Goal: Task Accomplishment & Management: Use online tool/utility

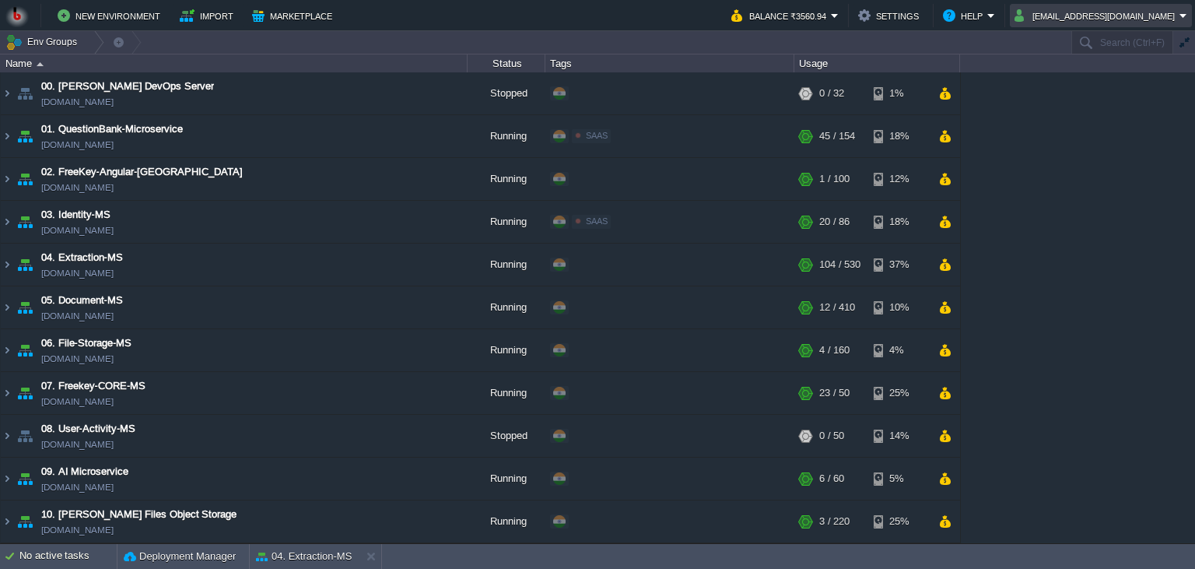
click at [1076, 14] on button "[EMAIL_ADDRESS][DOMAIN_NAME]" at bounding box center [1096, 15] width 165 height 19
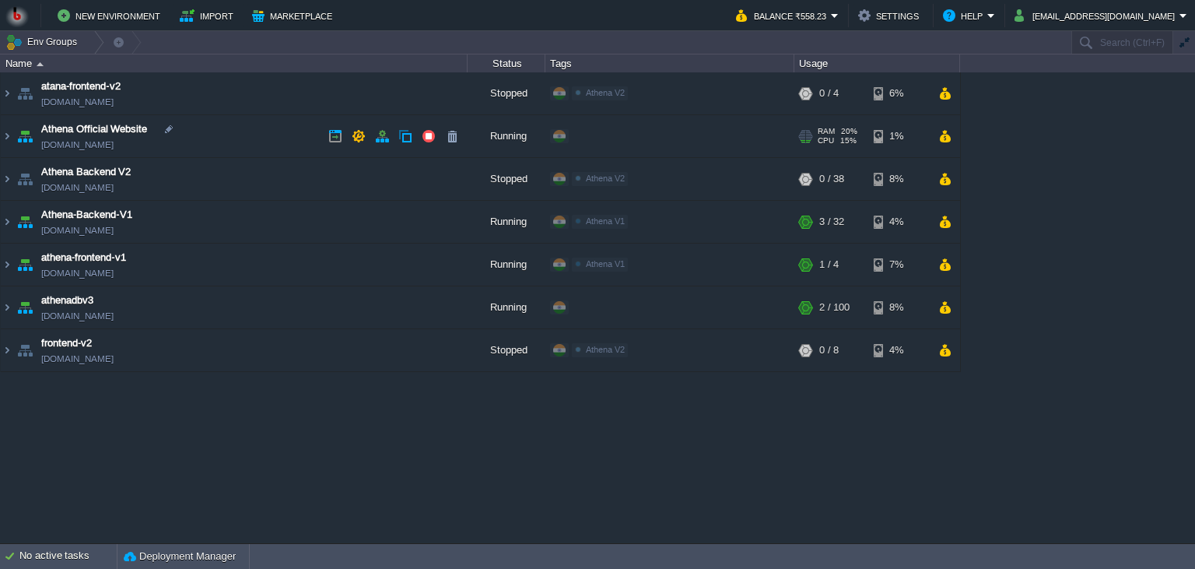
click at [245, 142] on td "Athena Official Website athena-website.in1.bitss.cloud" at bounding box center [234, 136] width 467 height 43
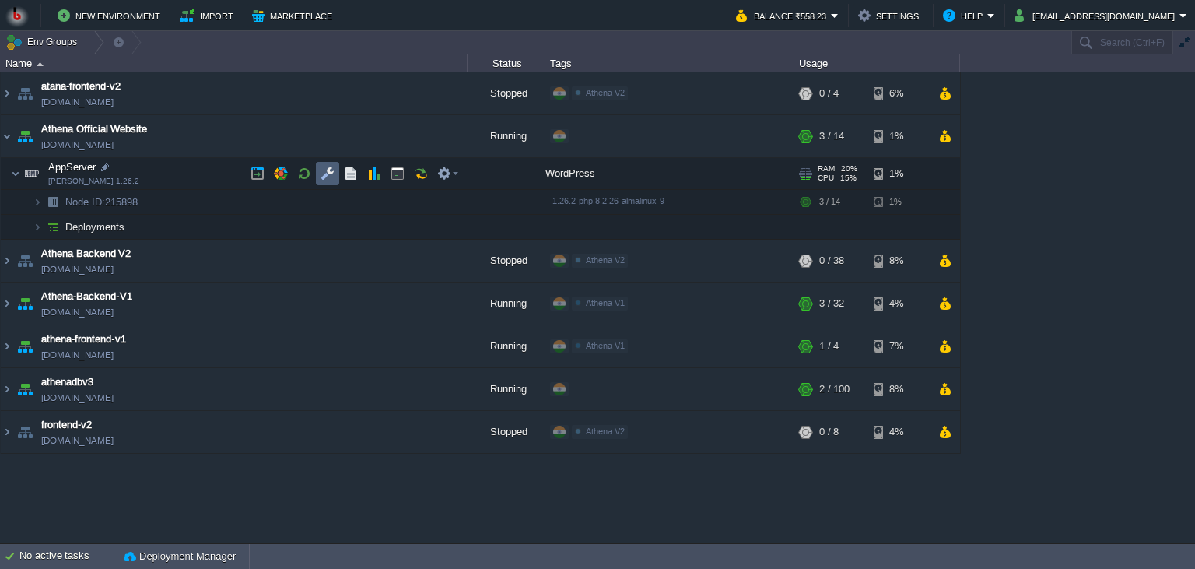
click at [319, 178] on td at bounding box center [327, 173] width 23 height 23
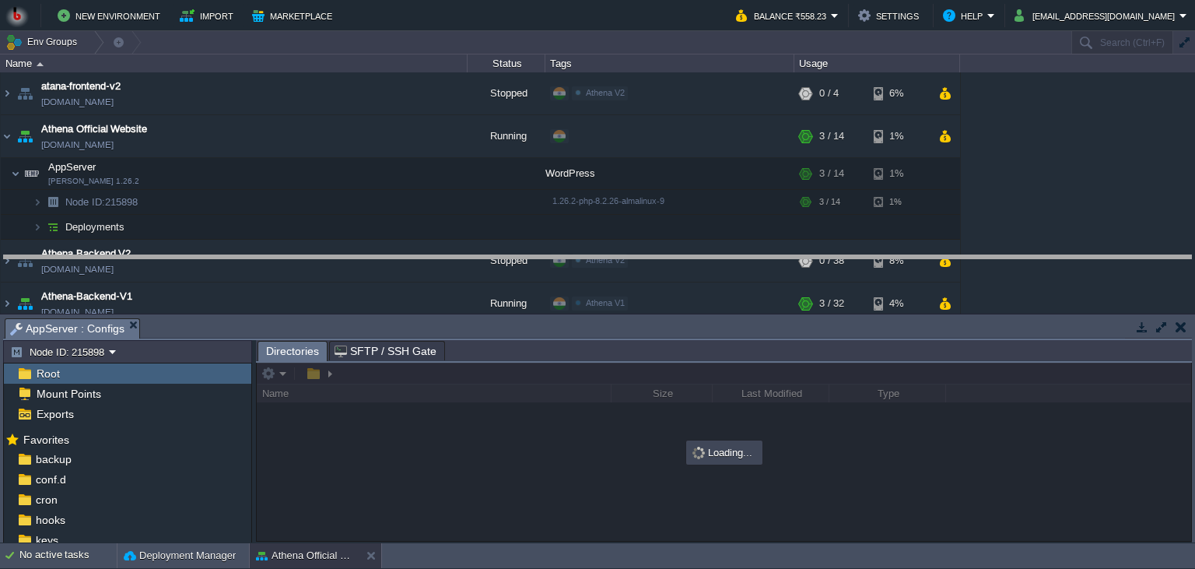
drag, startPoint x: 334, startPoint y: 326, endPoint x: 314, endPoint y: 219, distance: 109.2
click at [333, 208] on body "New Environment Import Marketplace Bonus ₹0.00 Upgrade Account Balance ₹558.23 …" at bounding box center [597, 284] width 1195 height 569
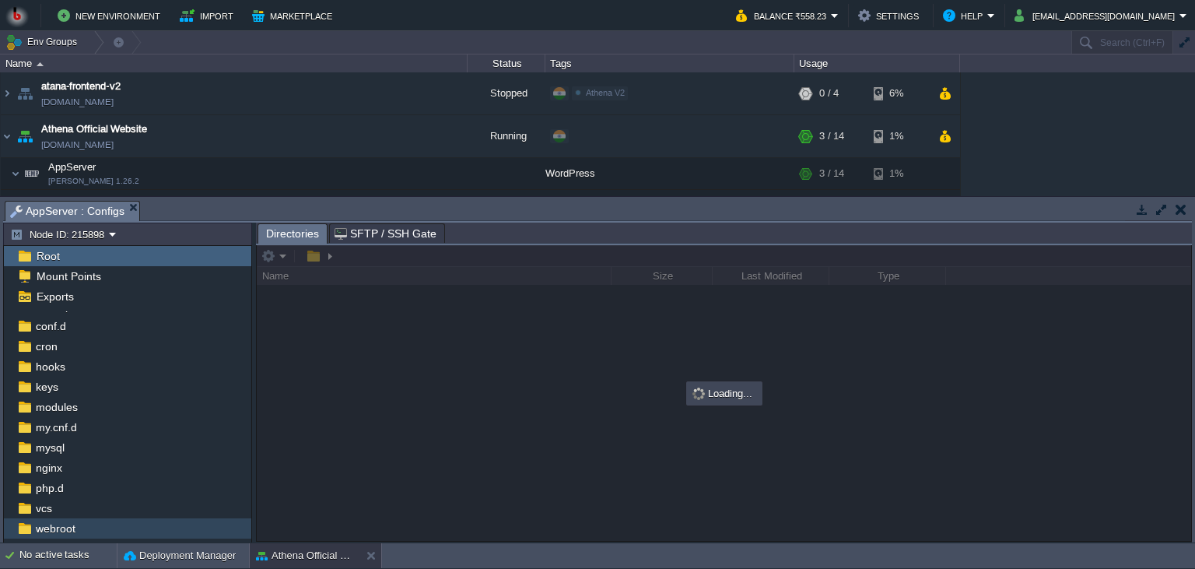
scroll to position [71, 0]
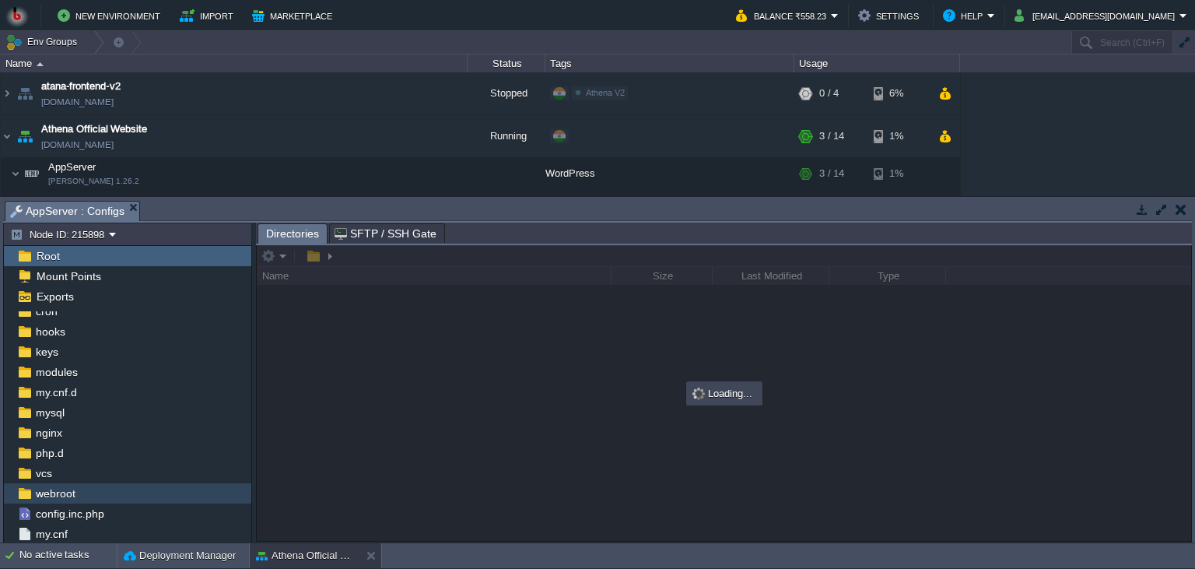
click at [116, 496] on div "webroot" at bounding box center [127, 493] width 247 height 20
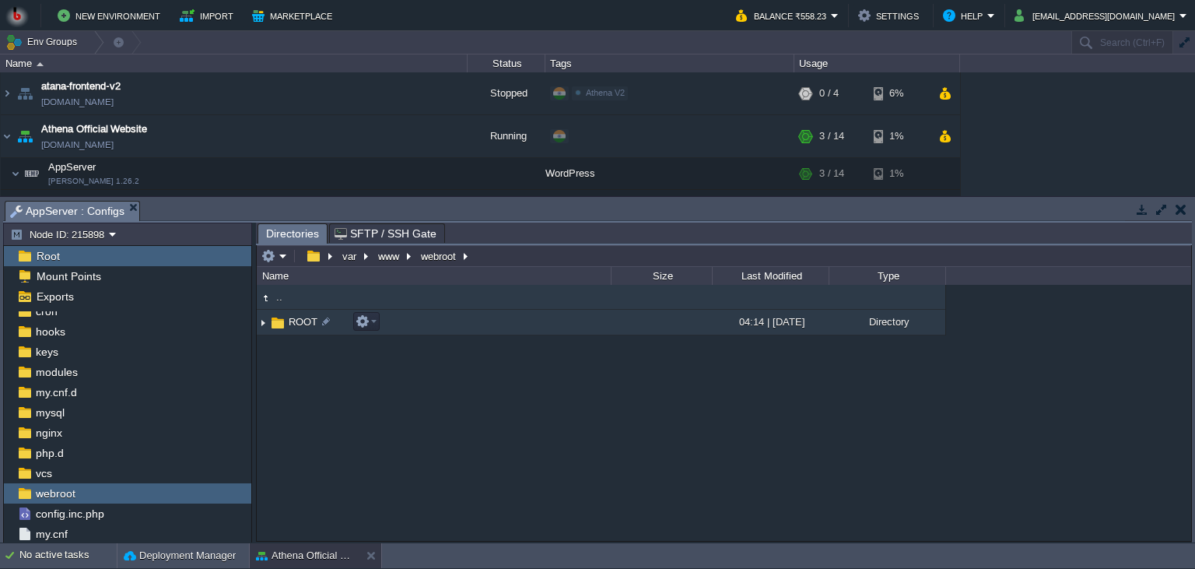
click at [604, 319] on td "ROOT" at bounding box center [434, 323] width 354 height 26
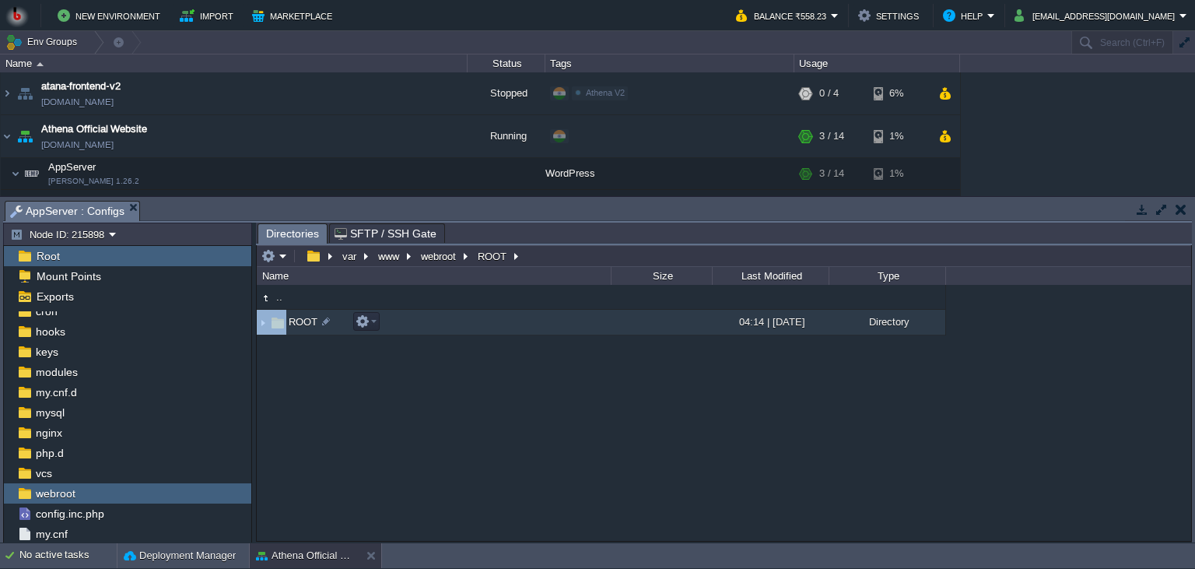
click at [604, 319] on td "ROOT" at bounding box center [434, 323] width 354 height 26
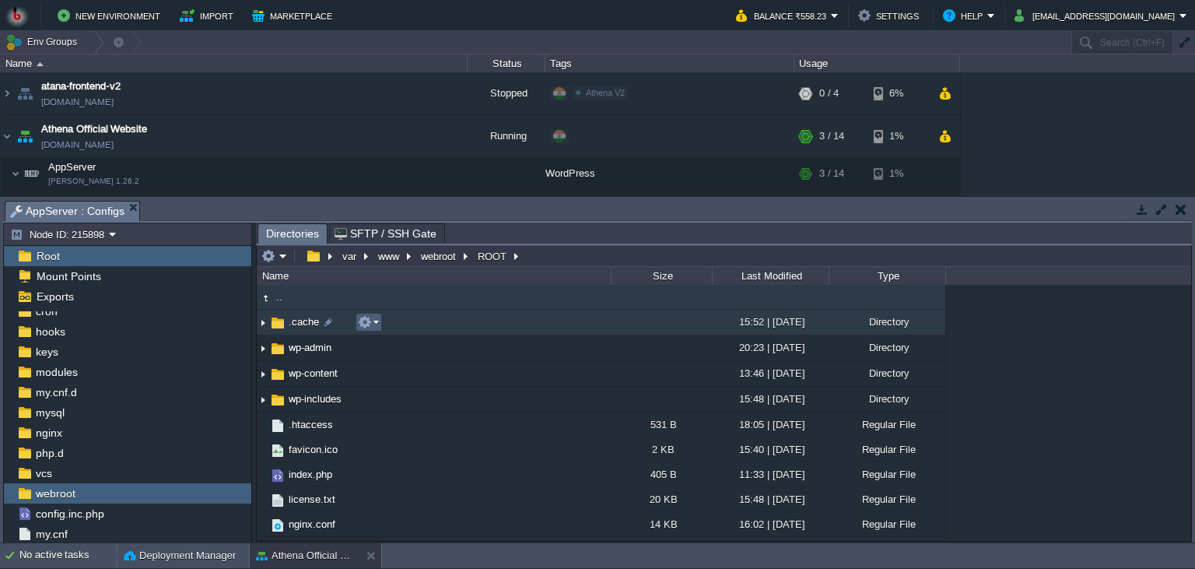
click at [376, 324] on em at bounding box center [368, 322] width 21 height 14
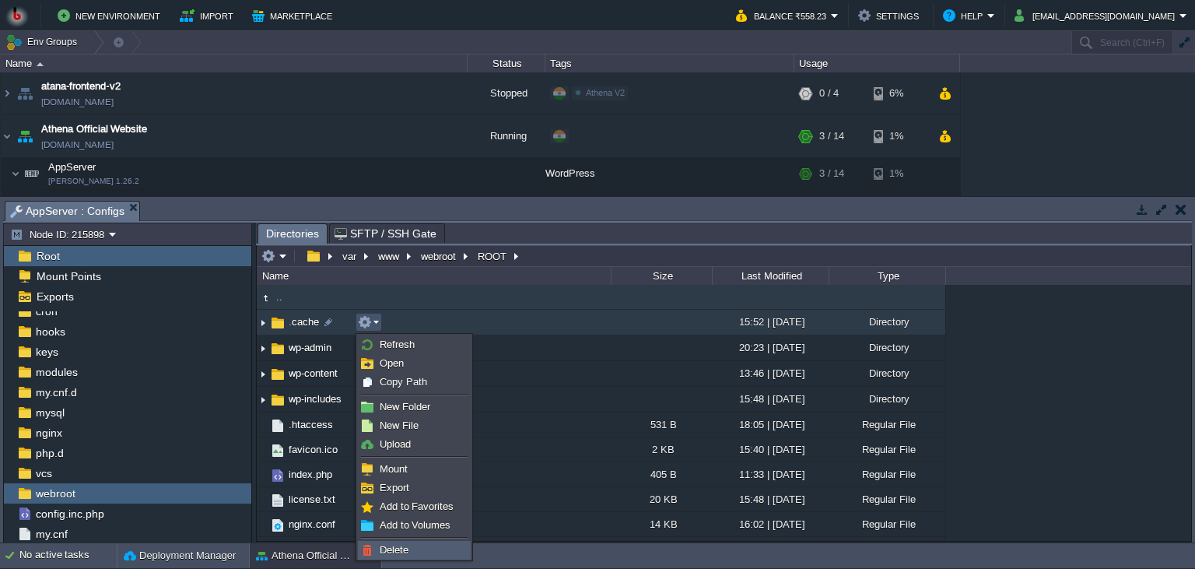
click at [387, 546] on span "Delete" at bounding box center [394, 550] width 29 height 12
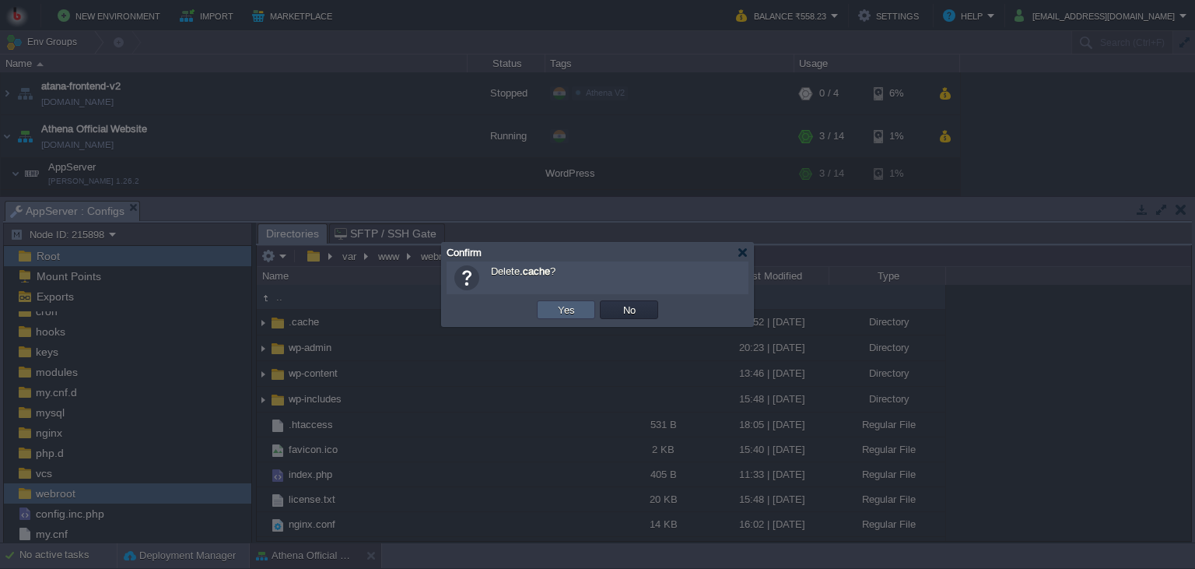
click at [571, 318] on td "Yes" at bounding box center [566, 309] width 58 height 19
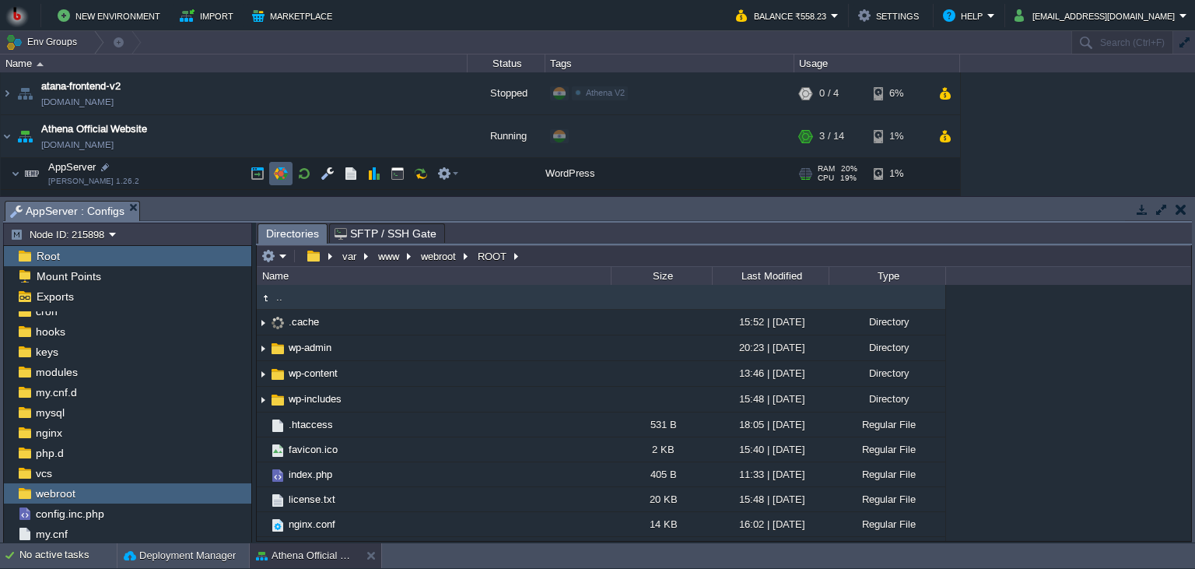
click at [288, 176] on button "button" at bounding box center [281, 173] width 14 height 14
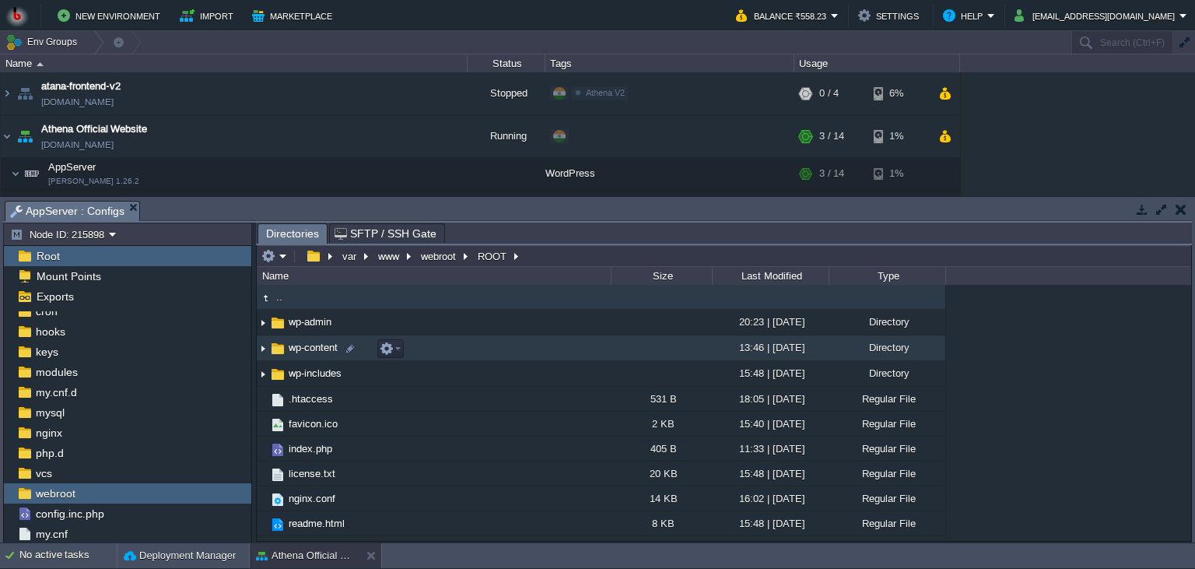
click at [432, 347] on td "wp-content" at bounding box center [434, 348] width 354 height 26
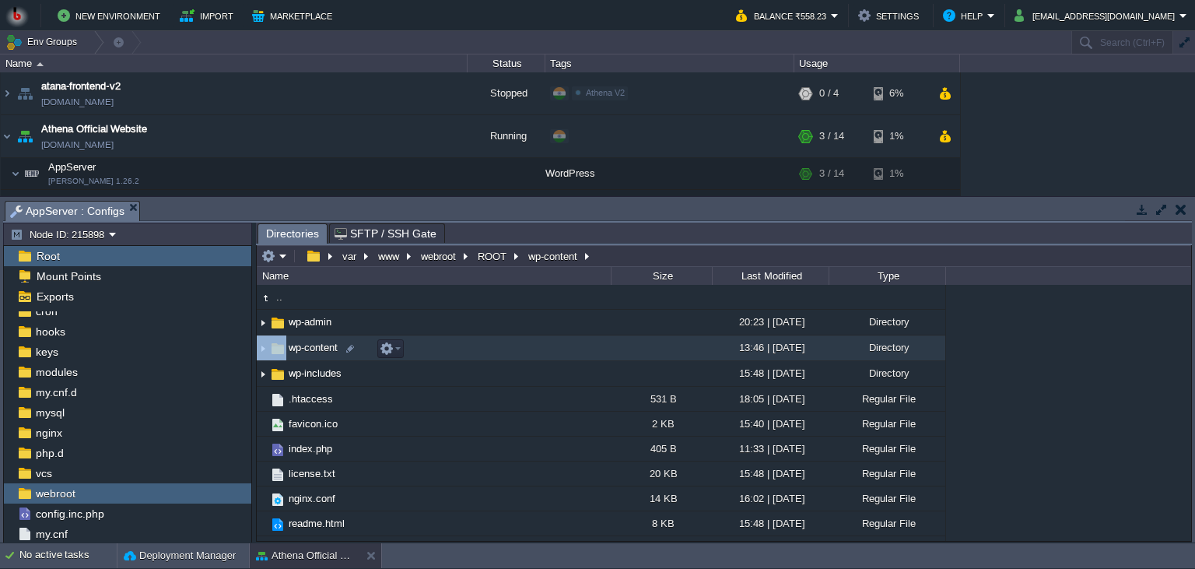
click at [432, 347] on td "wp-content" at bounding box center [434, 348] width 354 height 26
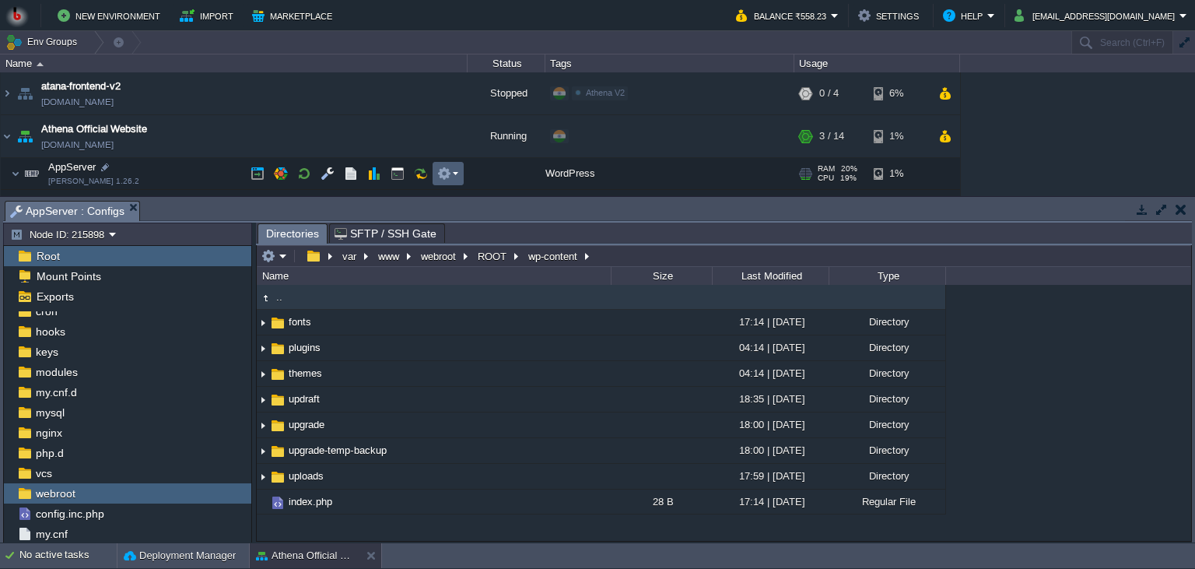
click at [460, 172] on td at bounding box center [447, 173] width 31 height 23
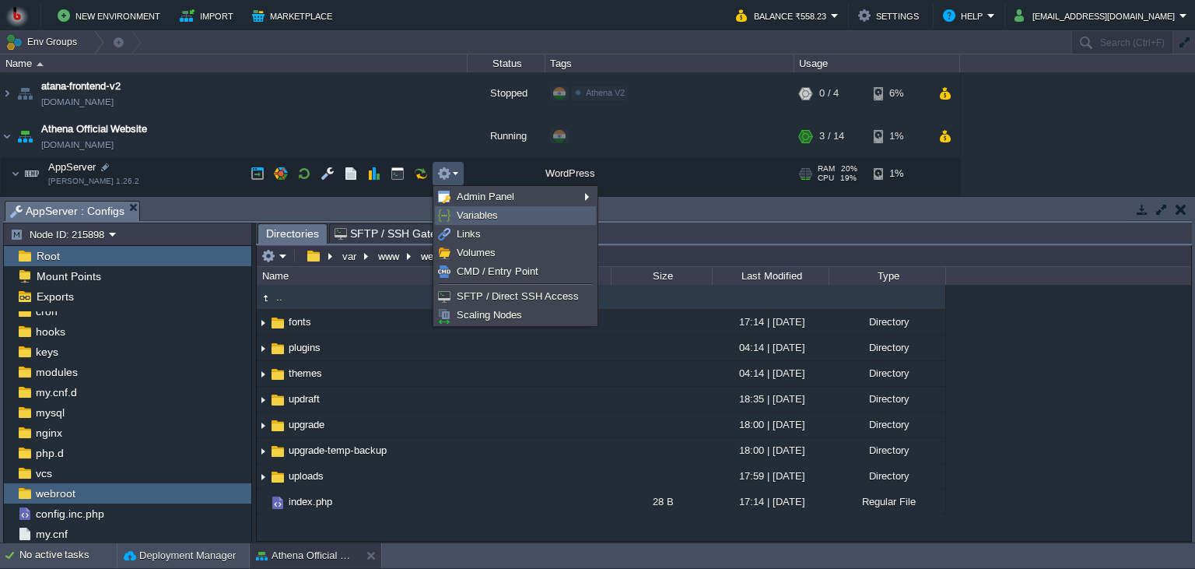
click at [468, 219] on span "Variables" at bounding box center [477, 215] width 41 height 12
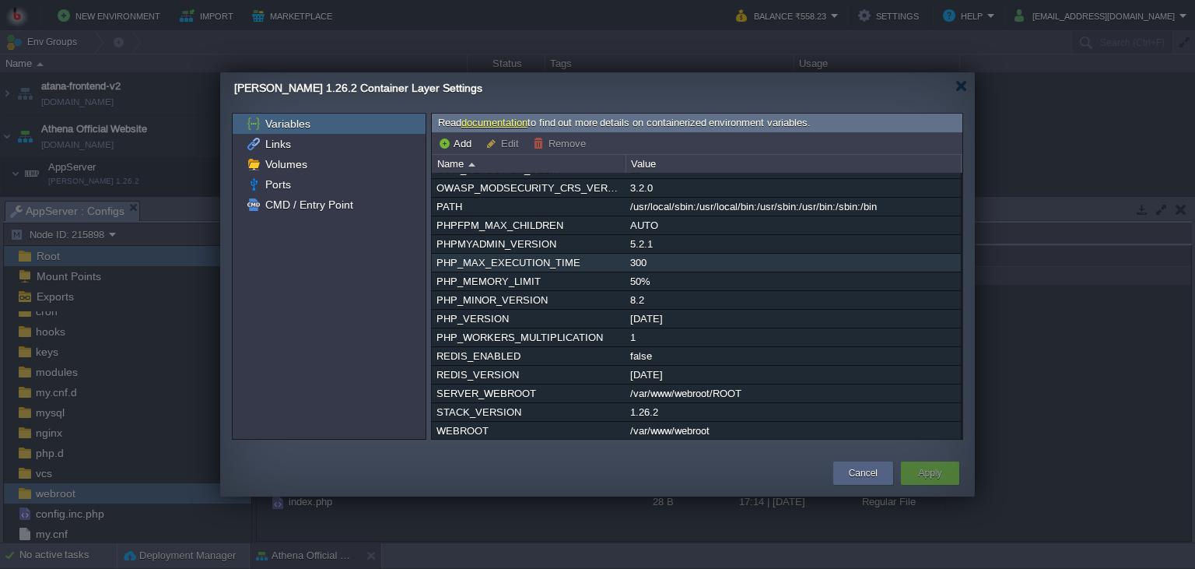
scroll to position [255, 0]
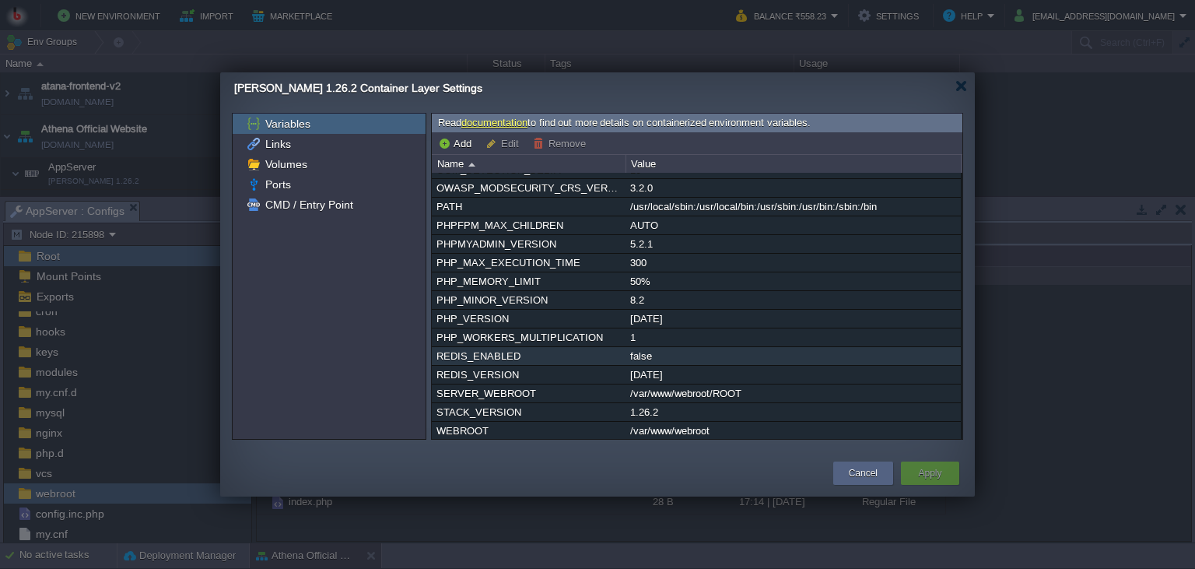
click at [589, 354] on div "REDIS_ENABLED" at bounding box center [528, 356] width 192 height 18
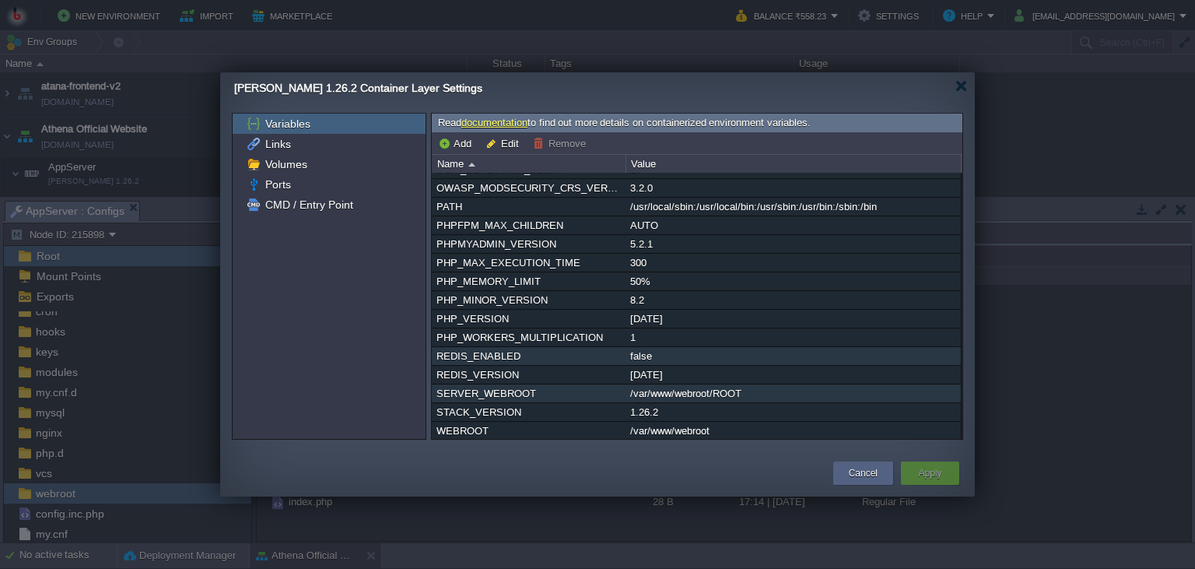
scroll to position [0, 0]
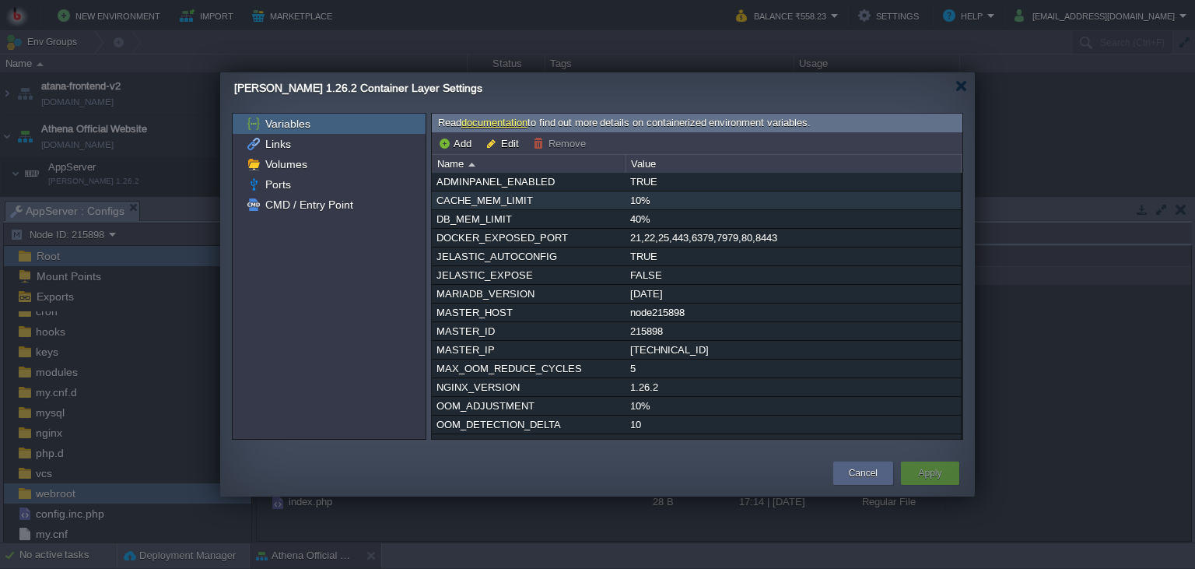
click at [549, 198] on div "CACHE_MEM_LIMIT" at bounding box center [528, 200] width 192 height 18
click at [561, 182] on div "ADMINPANEL_ENABLED" at bounding box center [528, 182] width 192 height 18
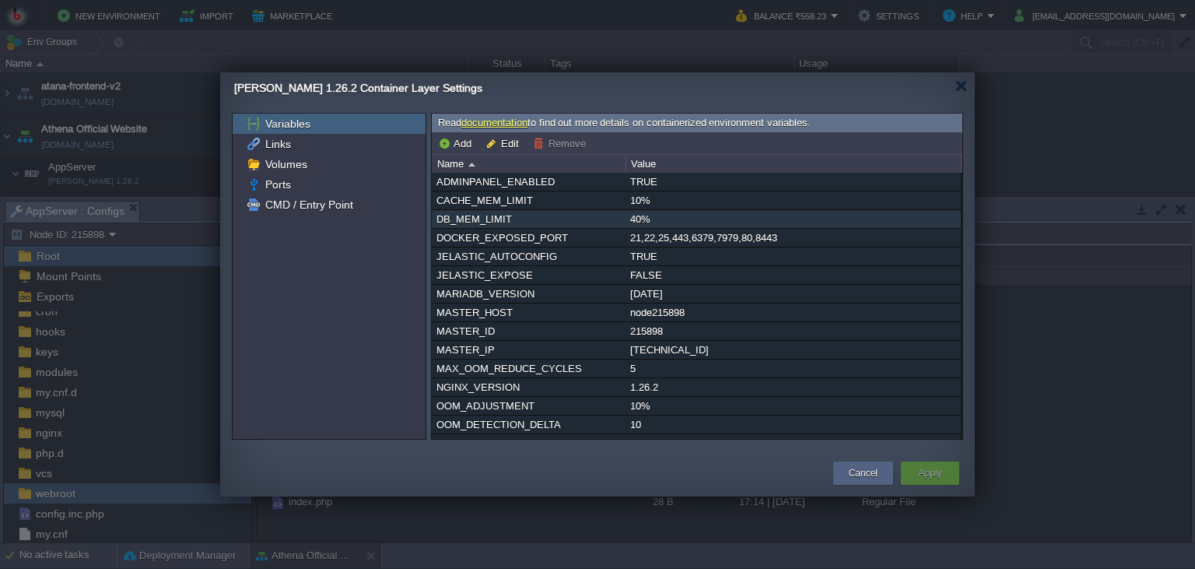
click at [652, 220] on div "40%" at bounding box center [793, 219] width 334 height 18
click at [960, 86] on div at bounding box center [961, 86] width 12 height 12
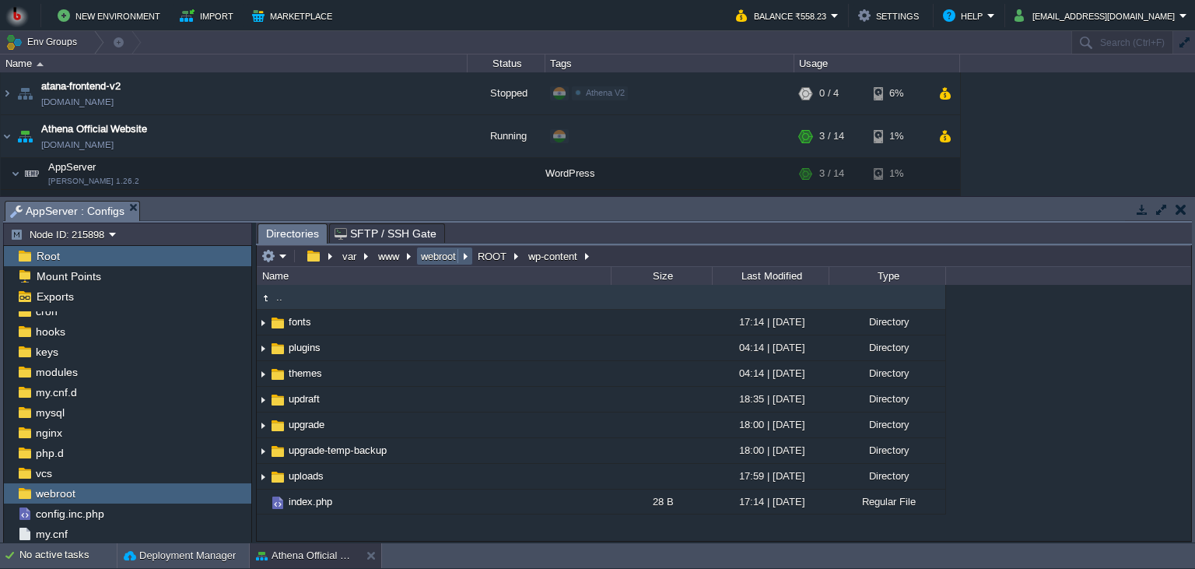
click at [438, 263] on button "webroot" at bounding box center [438, 256] width 41 height 14
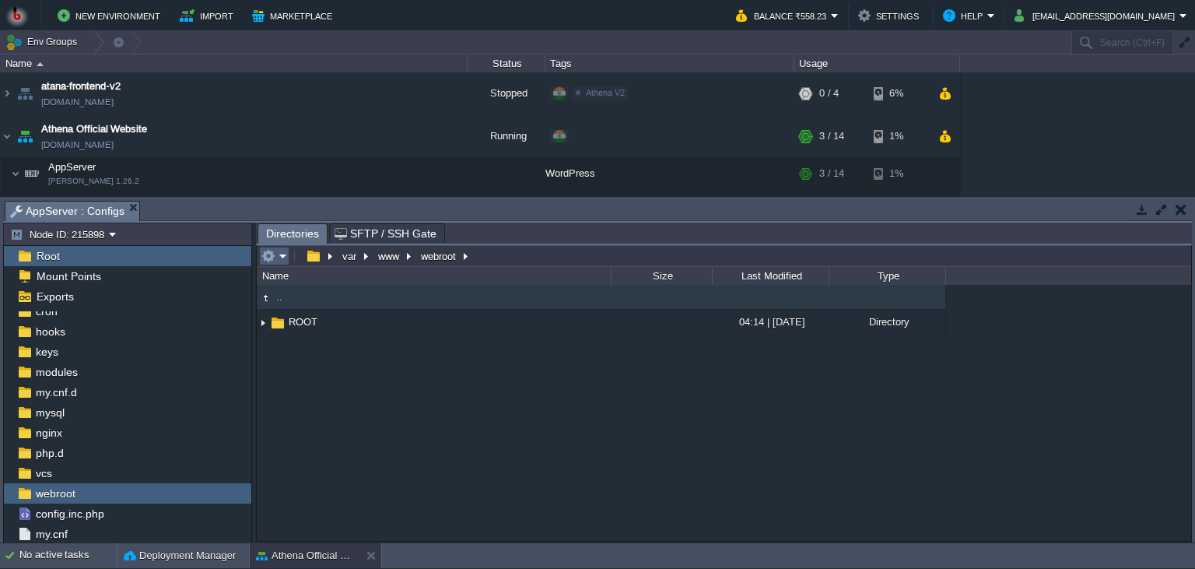
click at [270, 255] on button "button" at bounding box center [268, 256] width 14 height 14
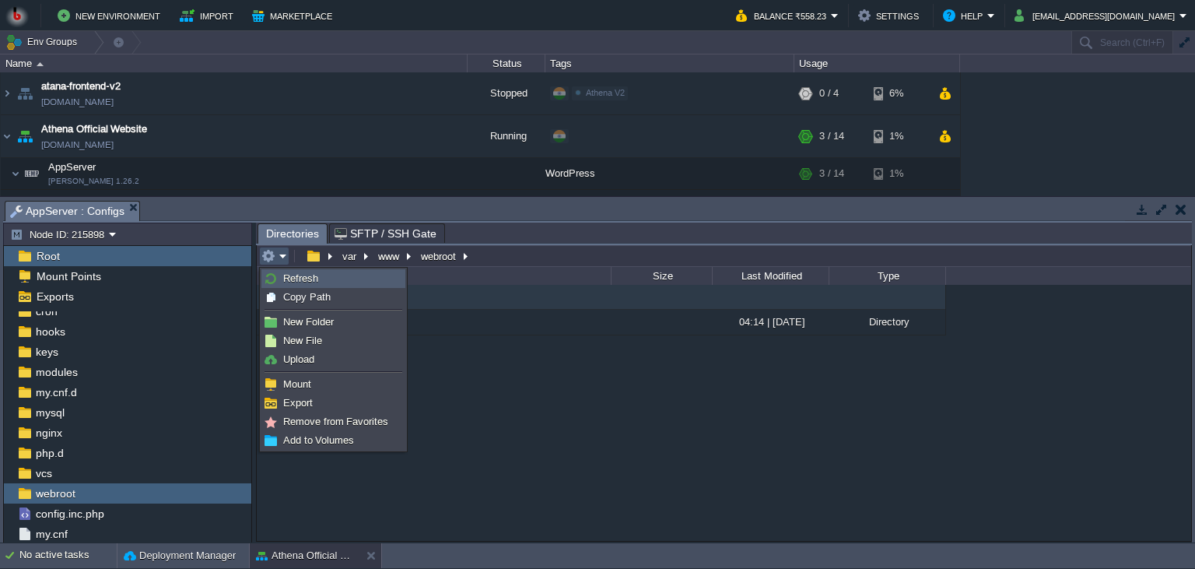
click at [302, 281] on span "Refresh" at bounding box center [300, 278] width 35 height 12
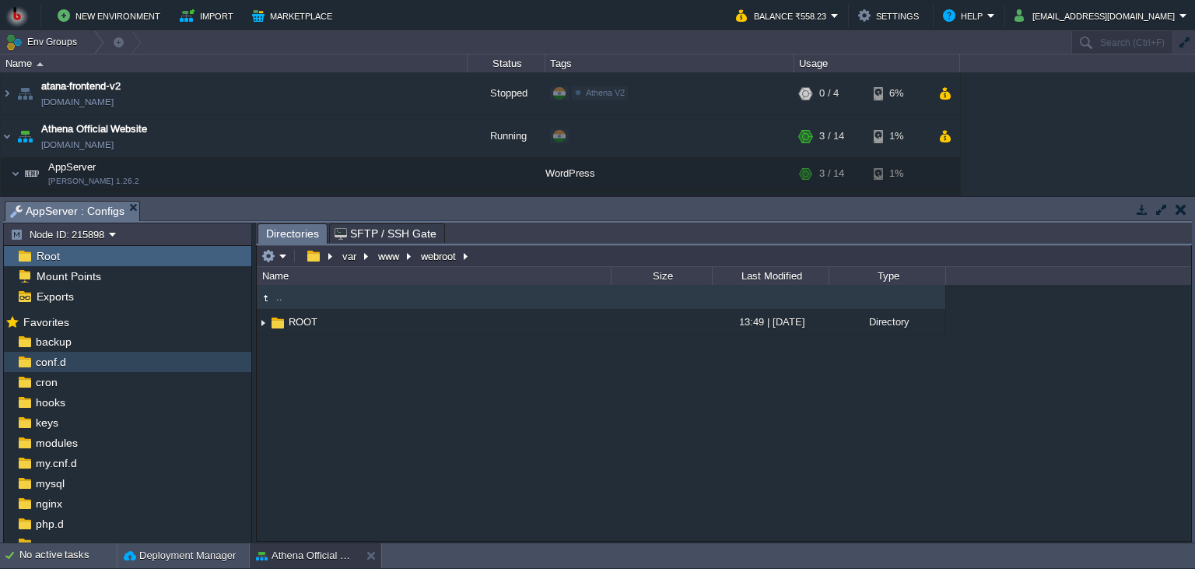
click at [82, 361] on div "conf.d" at bounding box center [127, 362] width 247 height 20
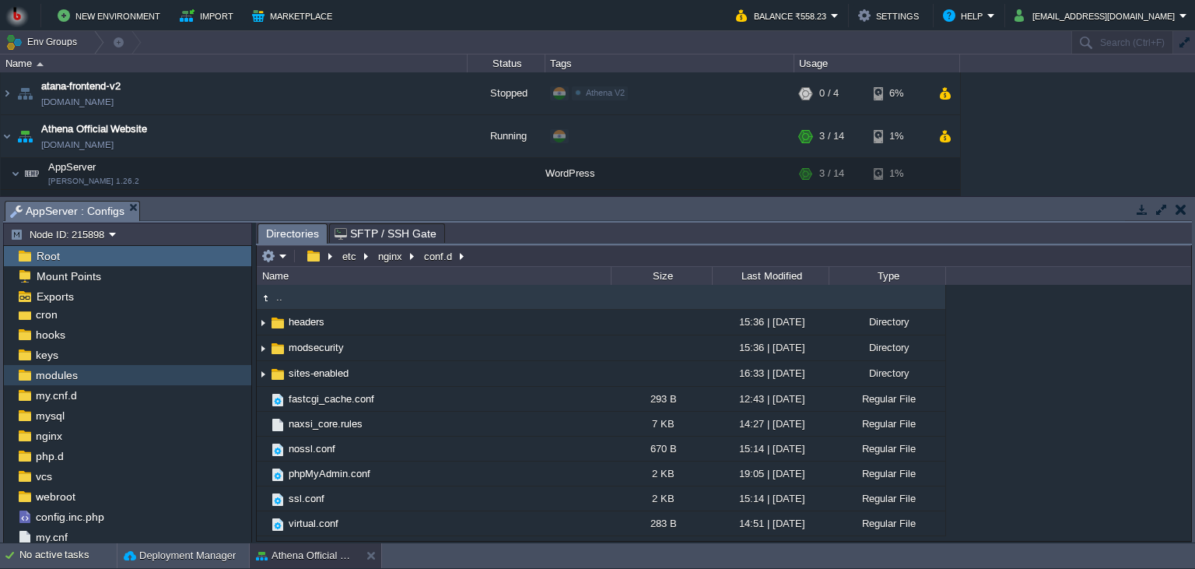
scroll to position [71, 0]
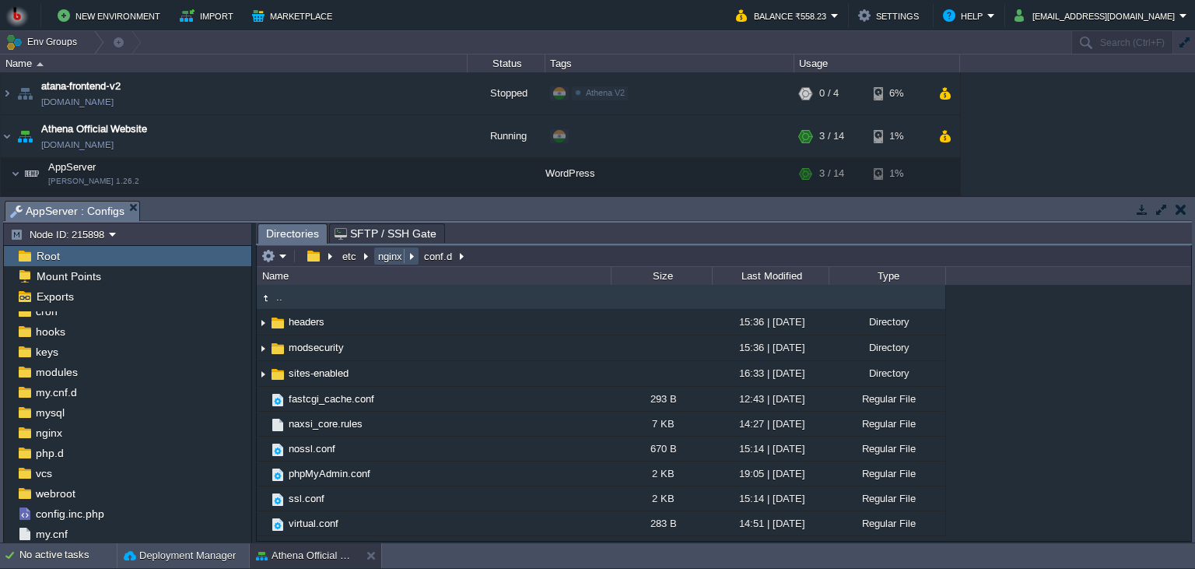
click at [384, 259] on button "nginx" at bounding box center [391, 256] width 30 height 14
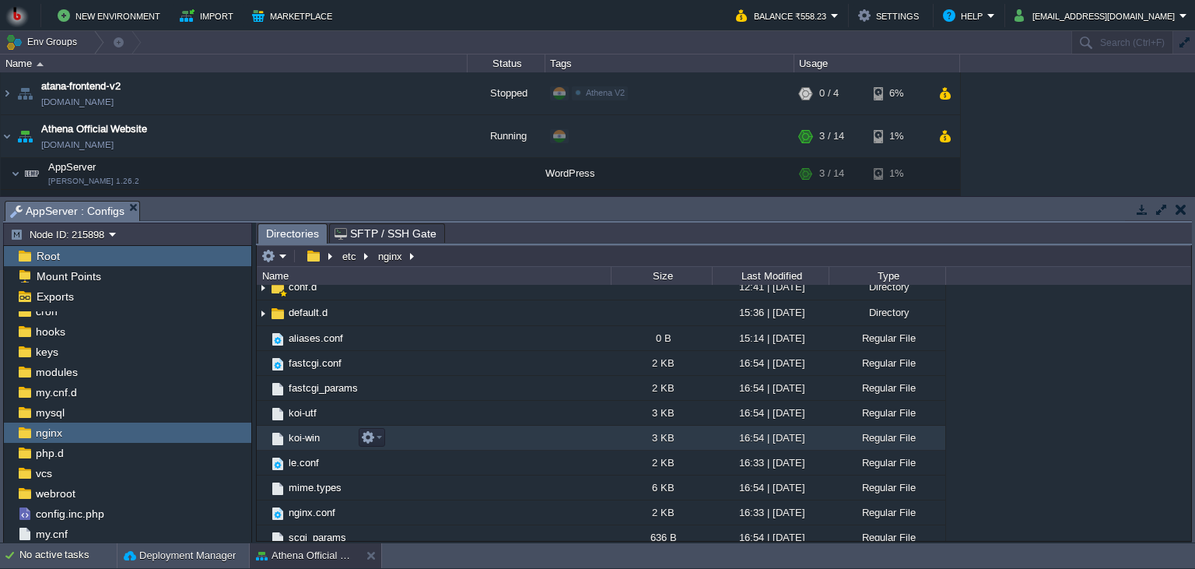
scroll to position [0, 0]
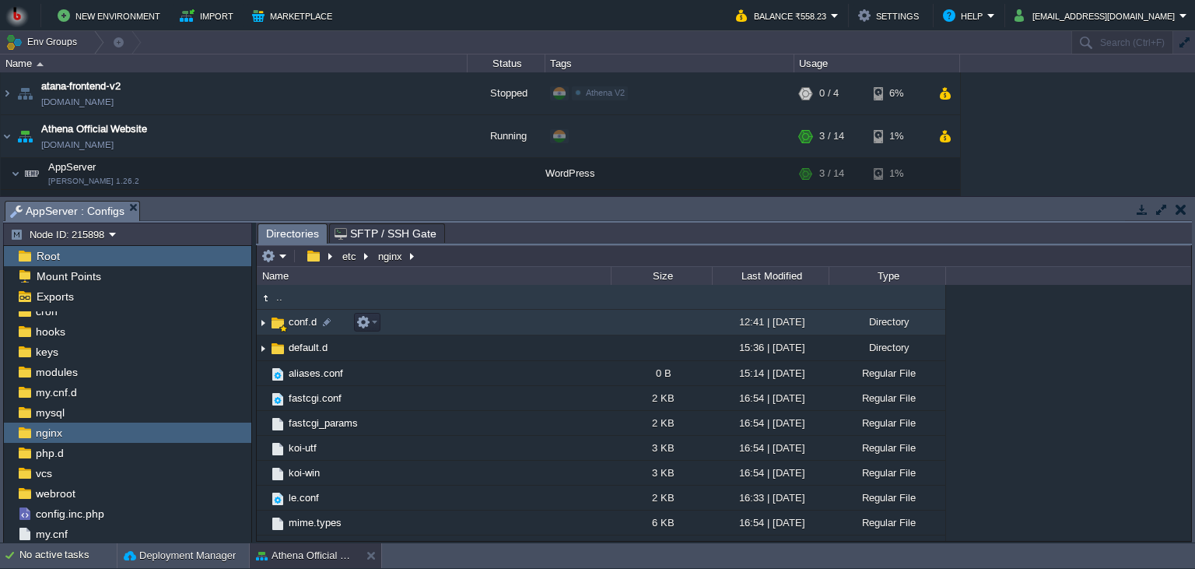
click at [469, 331] on td "conf.d" at bounding box center [434, 323] width 354 height 26
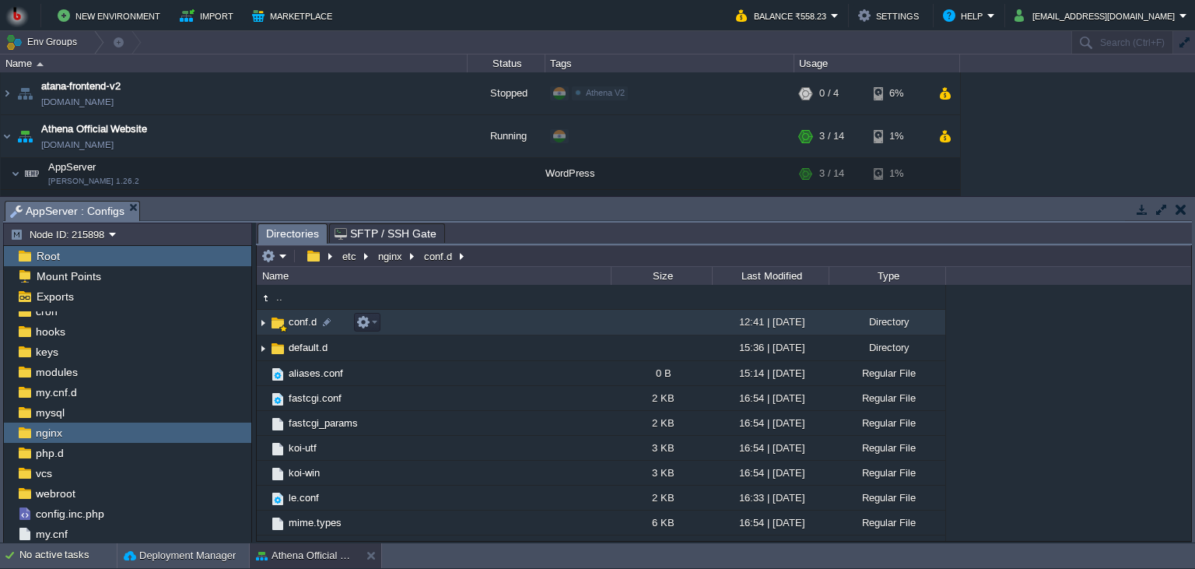
click at [469, 331] on td "conf.d" at bounding box center [434, 323] width 354 height 26
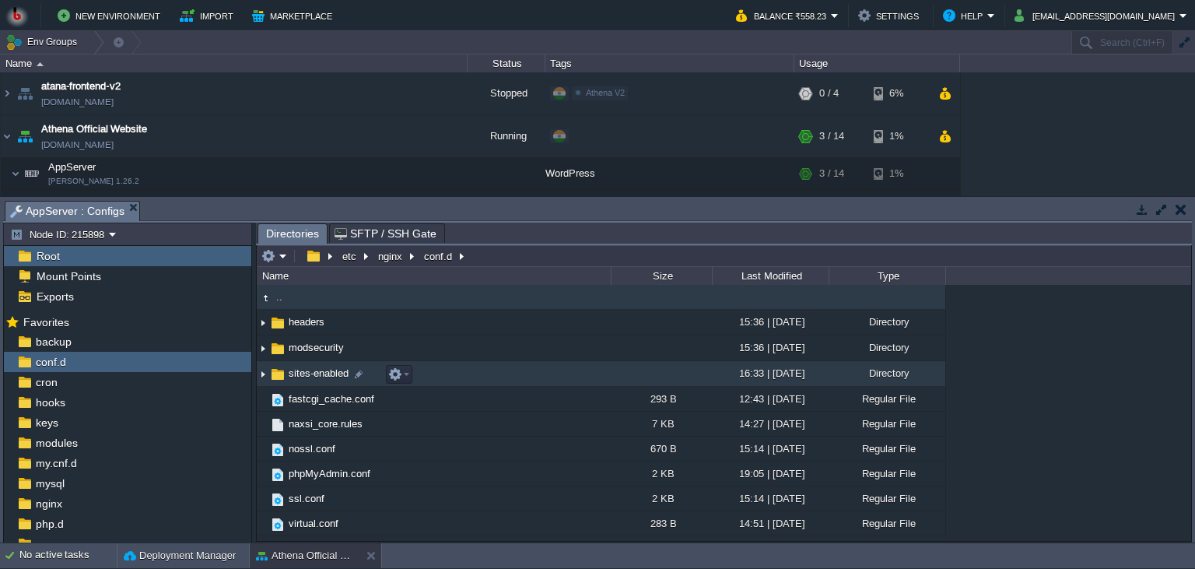
click at [460, 370] on td "sites-enabled" at bounding box center [434, 374] width 354 height 26
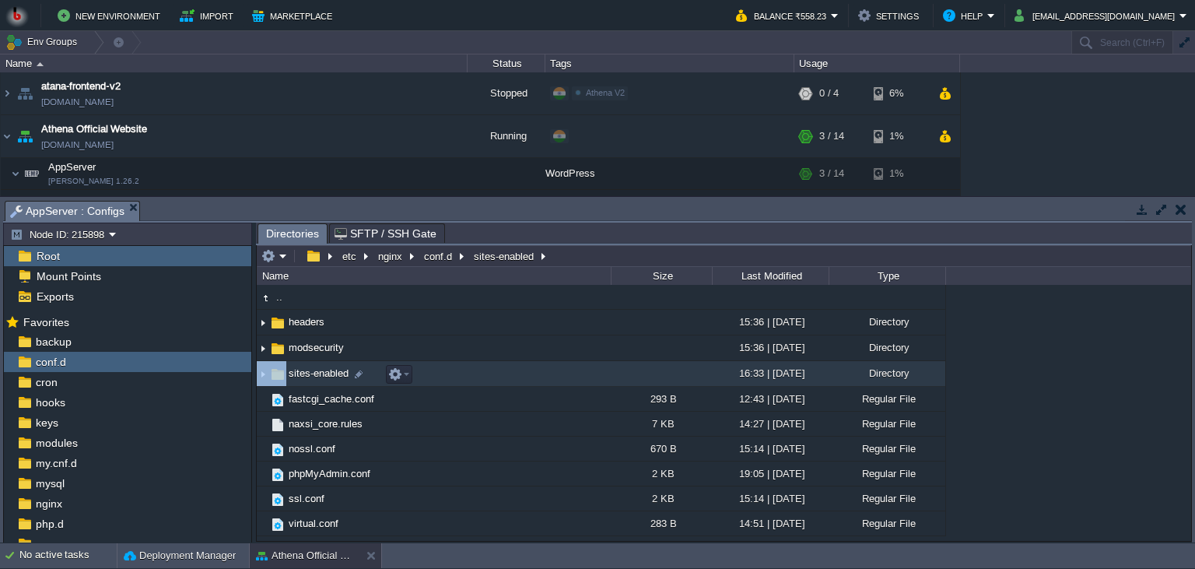
click at [460, 370] on td "sites-enabled" at bounding box center [434, 374] width 354 height 26
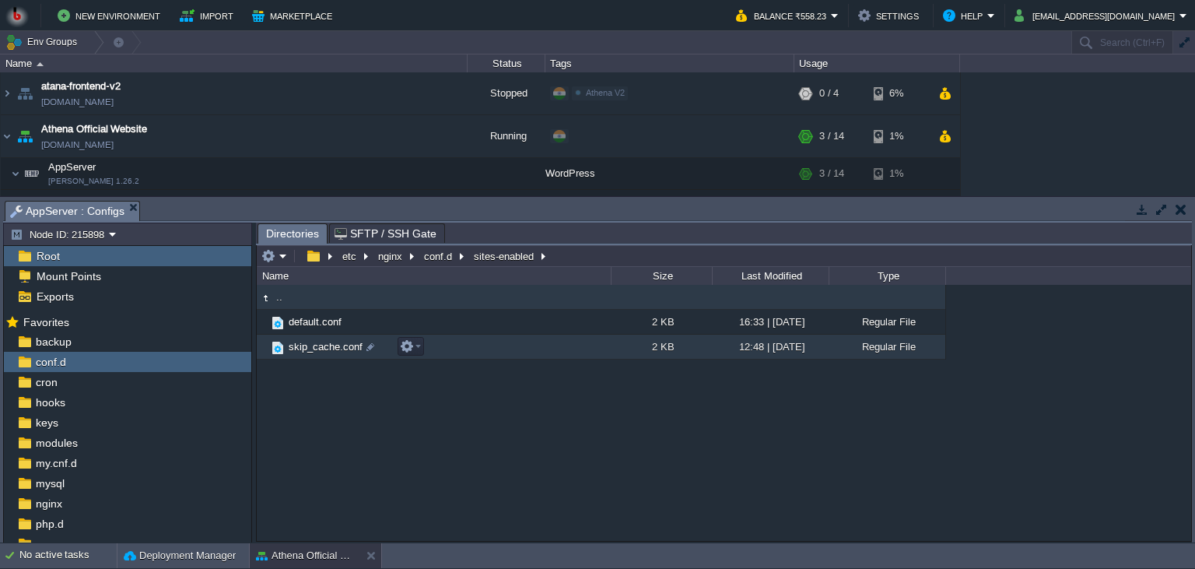
click at [537, 350] on td "skip_cache.conf" at bounding box center [434, 346] width 354 height 25
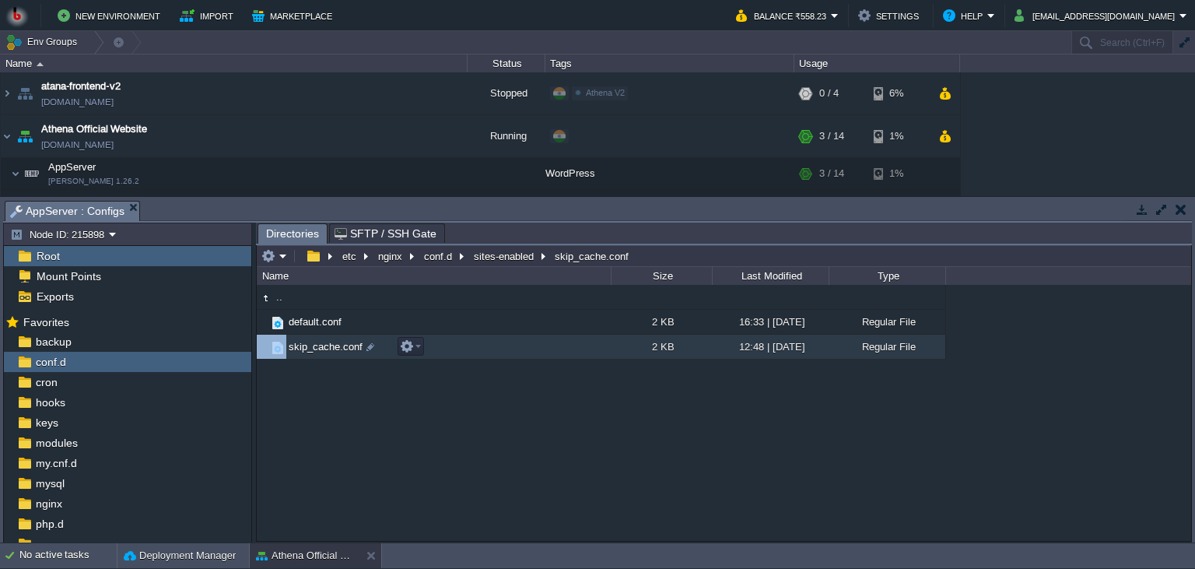
click at [537, 350] on td "skip_cache.conf" at bounding box center [434, 346] width 354 height 25
click at [287, 236] on span "Directories" at bounding box center [292, 233] width 53 height 19
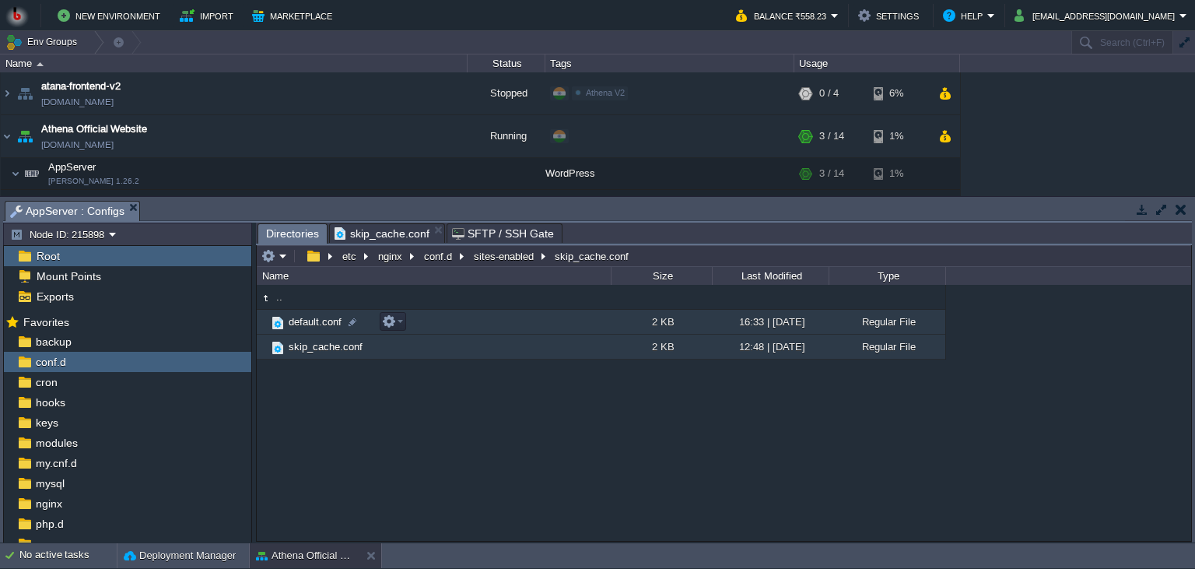
click at [465, 317] on td "default.conf" at bounding box center [434, 322] width 354 height 25
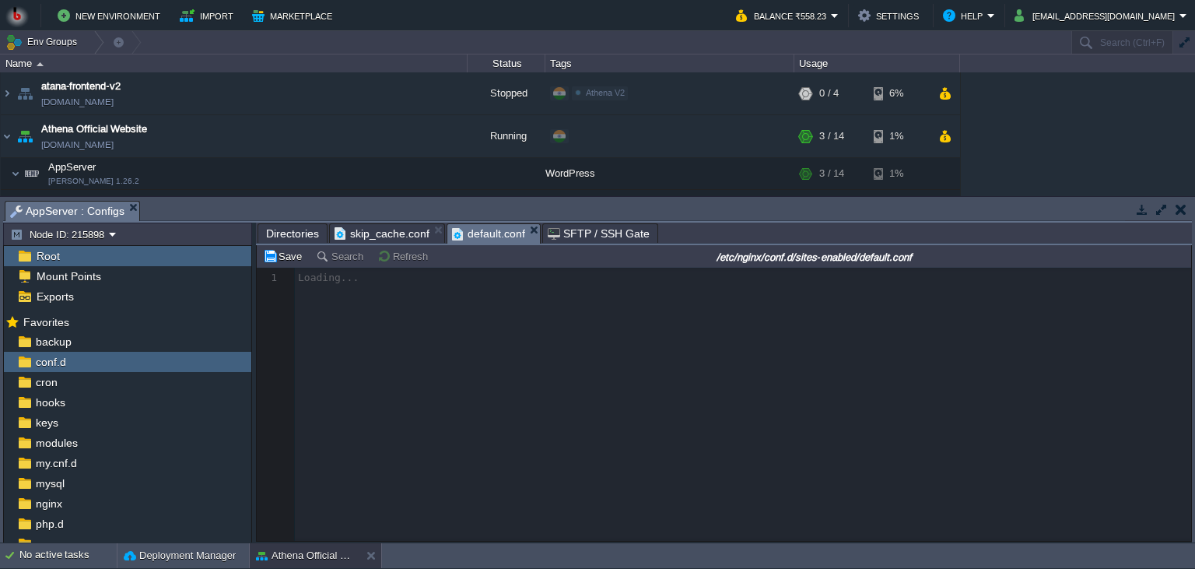
click at [372, 232] on span "skip_cache.conf" at bounding box center [381, 233] width 95 height 19
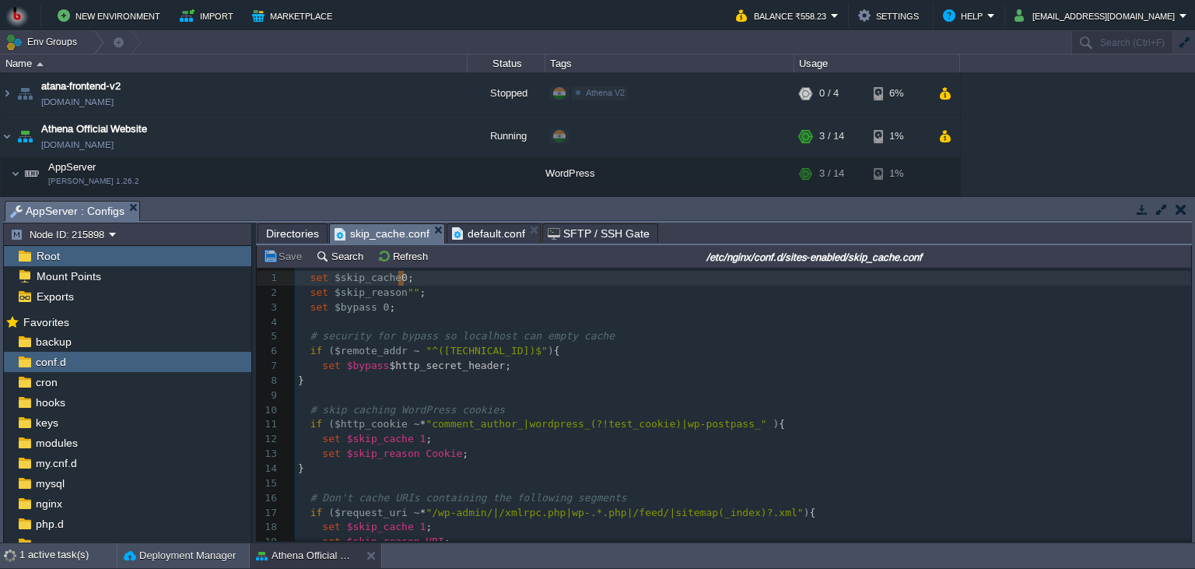
scroll to position [0, 5]
type textarea "1"
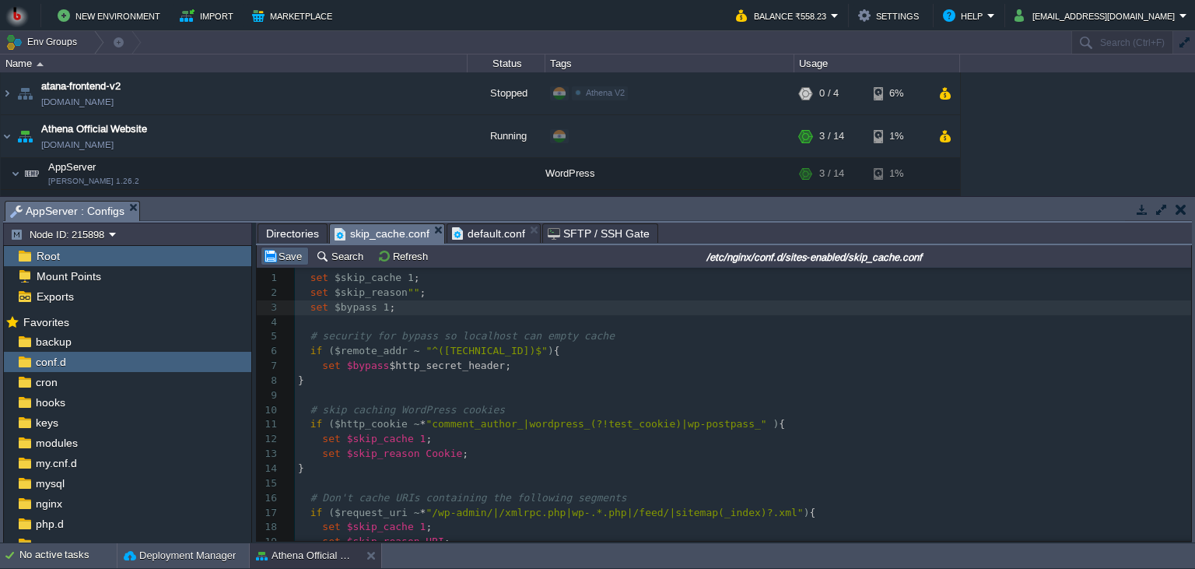
type textarea "1"
click at [297, 261] on button "Save" at bounding box center [285, 256] width 44 height 14
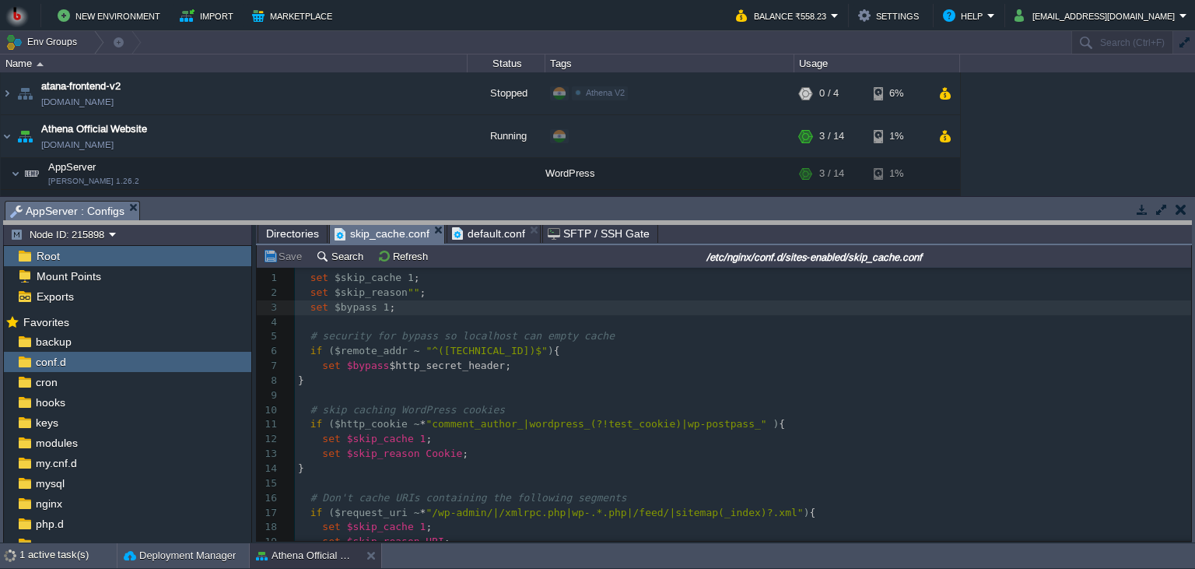
drag, startPoint x: 565, startPoint y: 218, endPoint x: 558, endPoint y: 355, distance: 137.9
click at [561, 361] on body "New Environment Import Marketplace Bonus ₹0.00 Upgrade Account Balance ₹558.23 …" at bounding box center [597, 284] width 1195 height 569
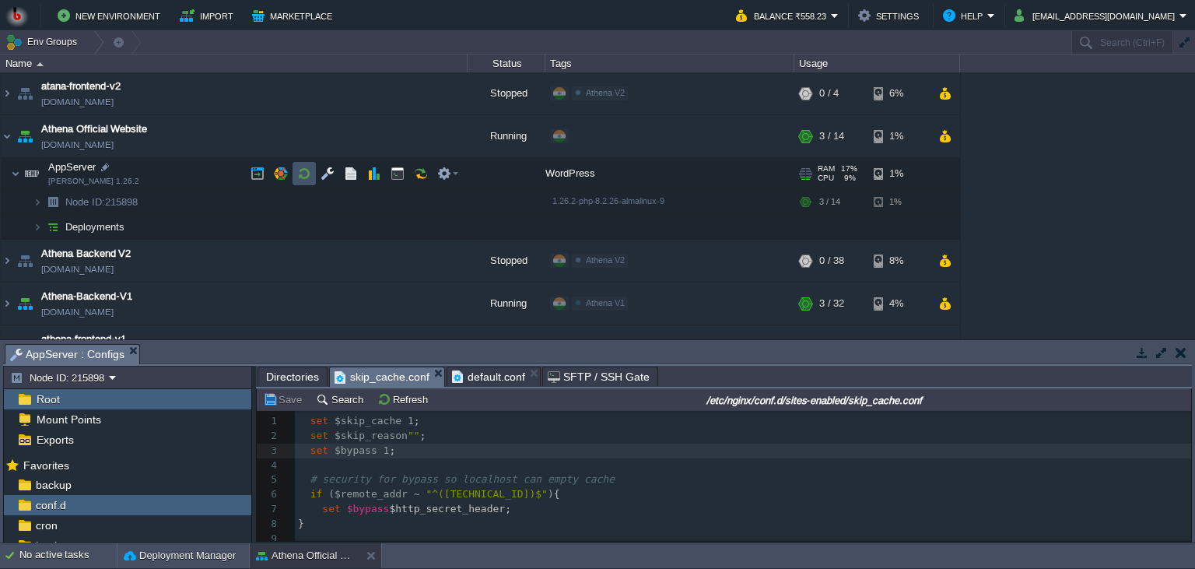
click at [309, 179] on button "button" at bounding box center [304, 173] width 14 height 14
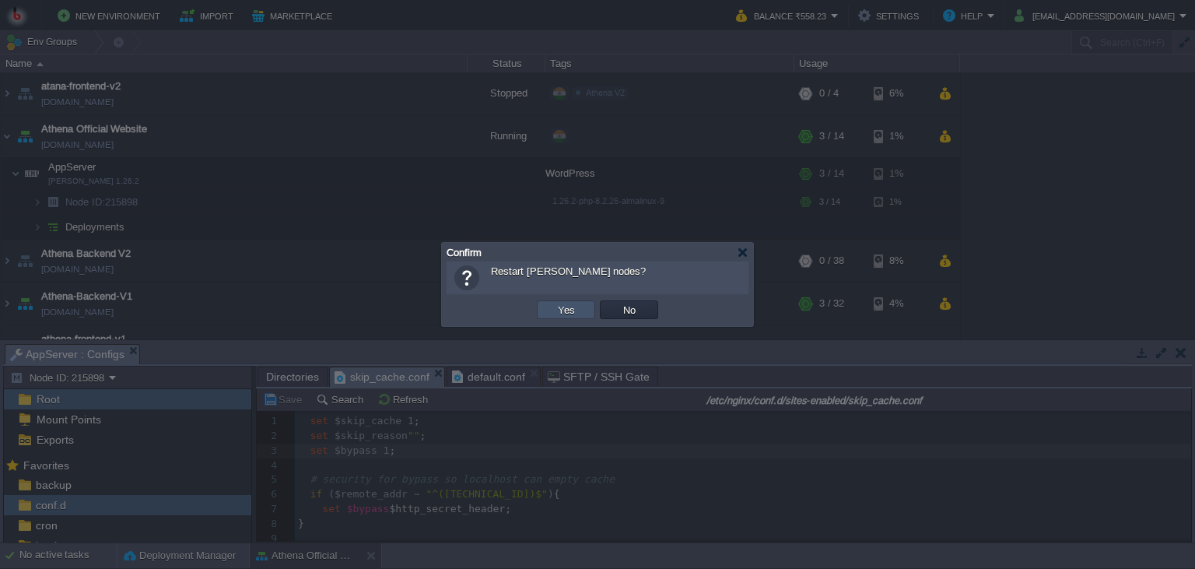
click at [569, 306] on button "Yes" at bounding box center [566, 310] width 26 height 14
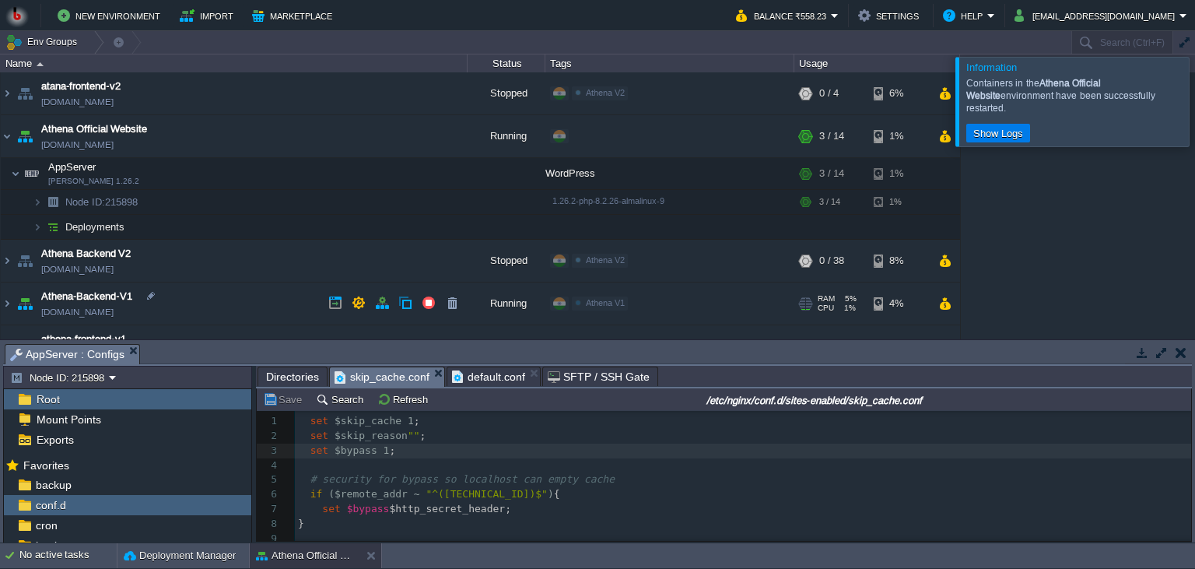
scroll to position [5, 0]
click at [381, 140] on button "button" at bounding box center [382, 136] width 14 height 14
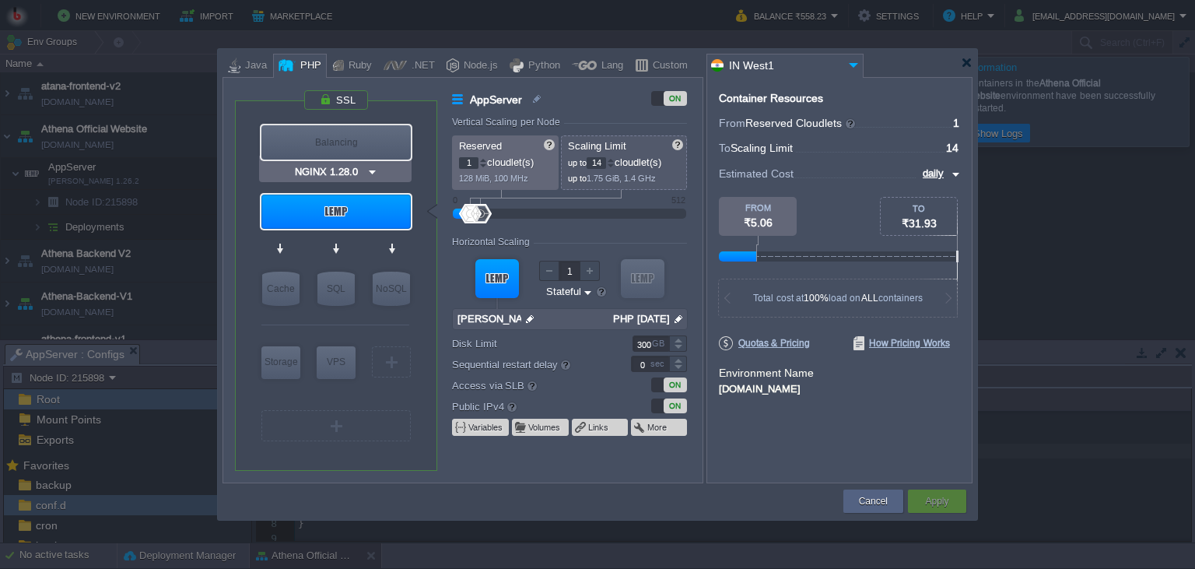
click at [365, 141] on div "Balancing" at bounding box center [335, 142] width 149 height 34
type input "Load Balancer"
type input "4"
type input "NGINX 1.28.0"
type input "1.28.0-almalin..."
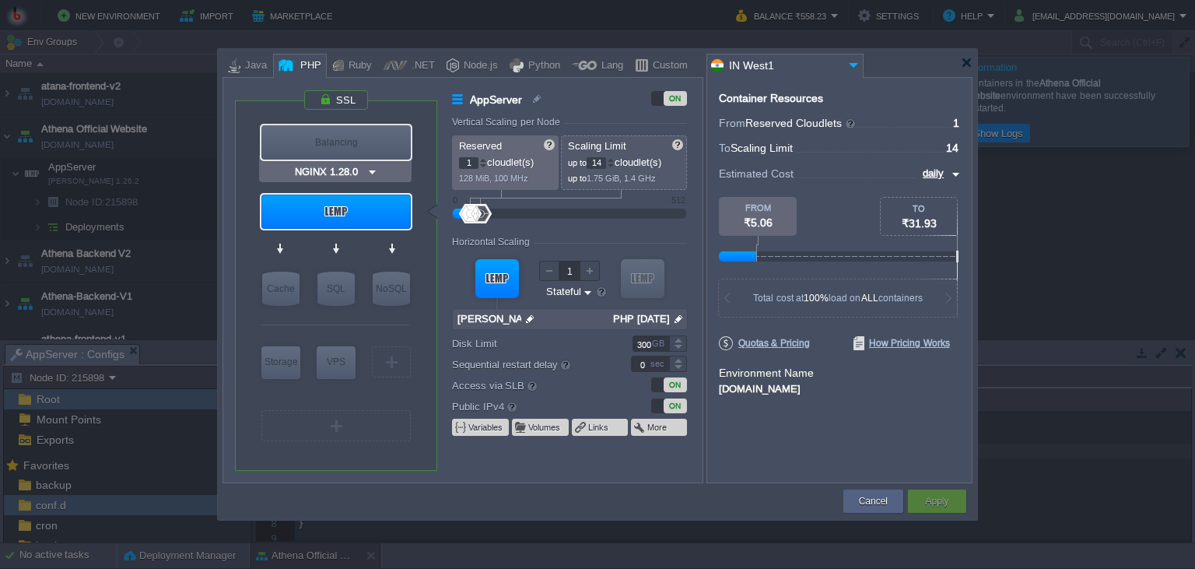
type input "30"
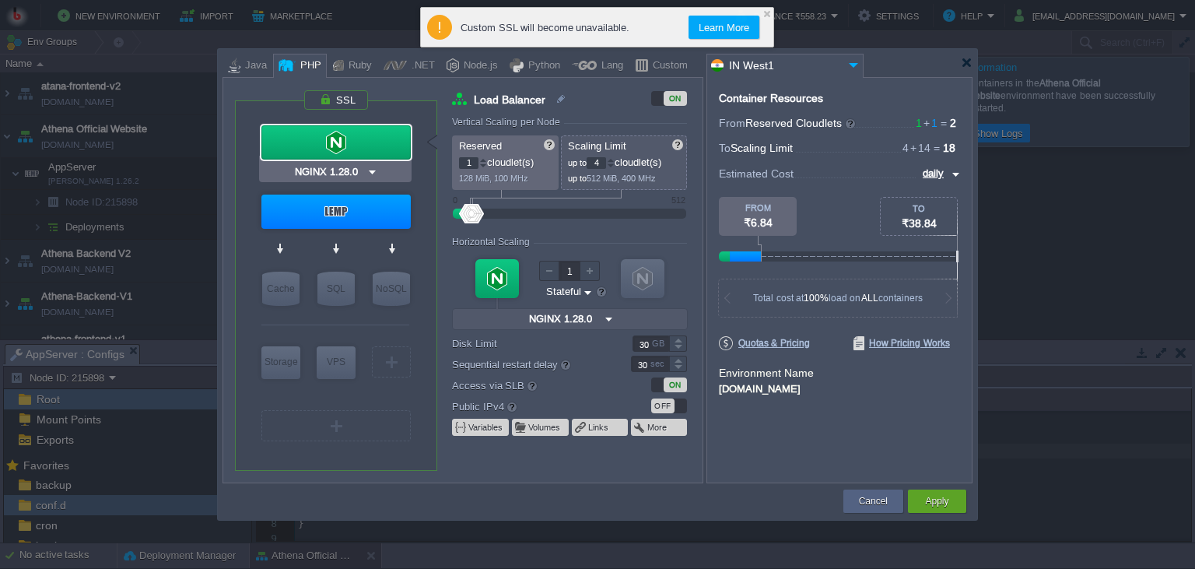
type input "LEMP 1.26.2"
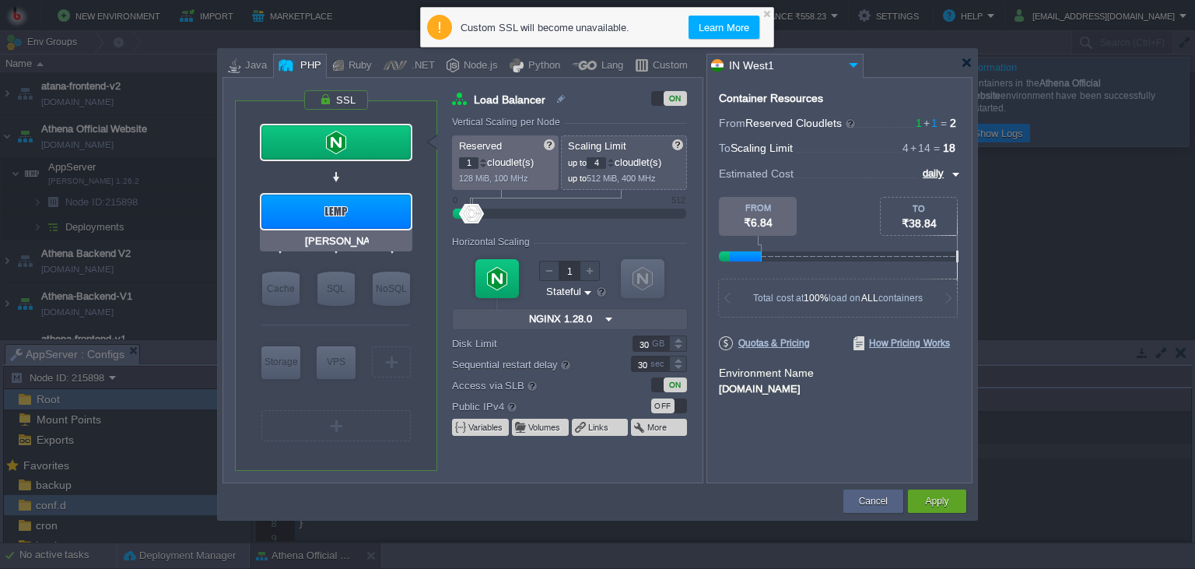
click at [384, 219] on div at bounding box center [335, 211] width 149 height 34
type input "AppServer"
type input "14"
type input "LEMP 1.26.2"
type input "null"
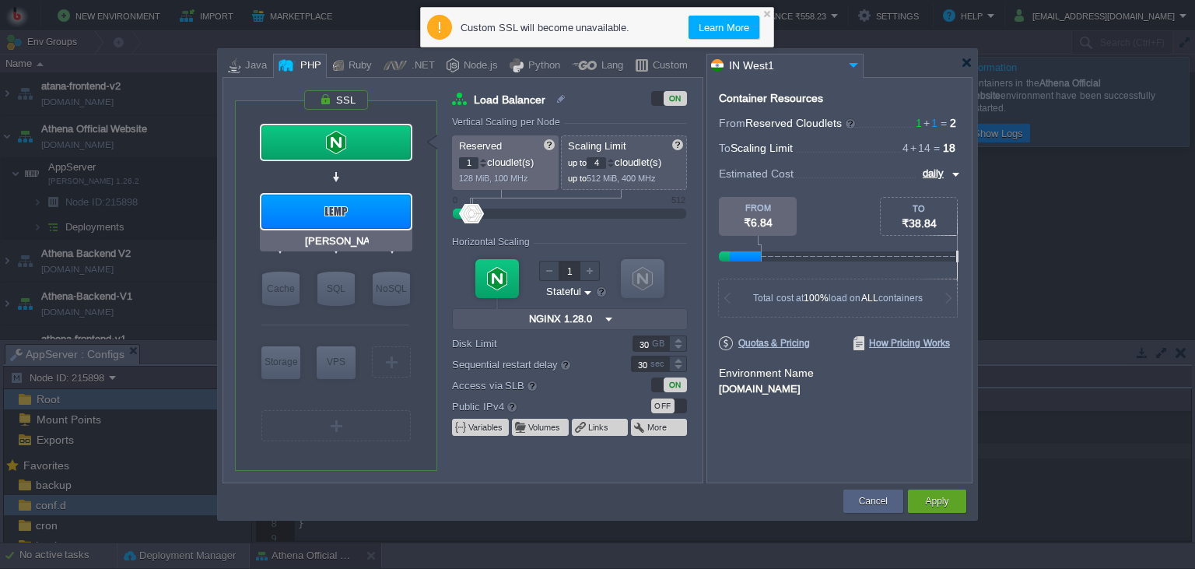
type input "PHP 8.2.26"
type input "300"
type input "0"
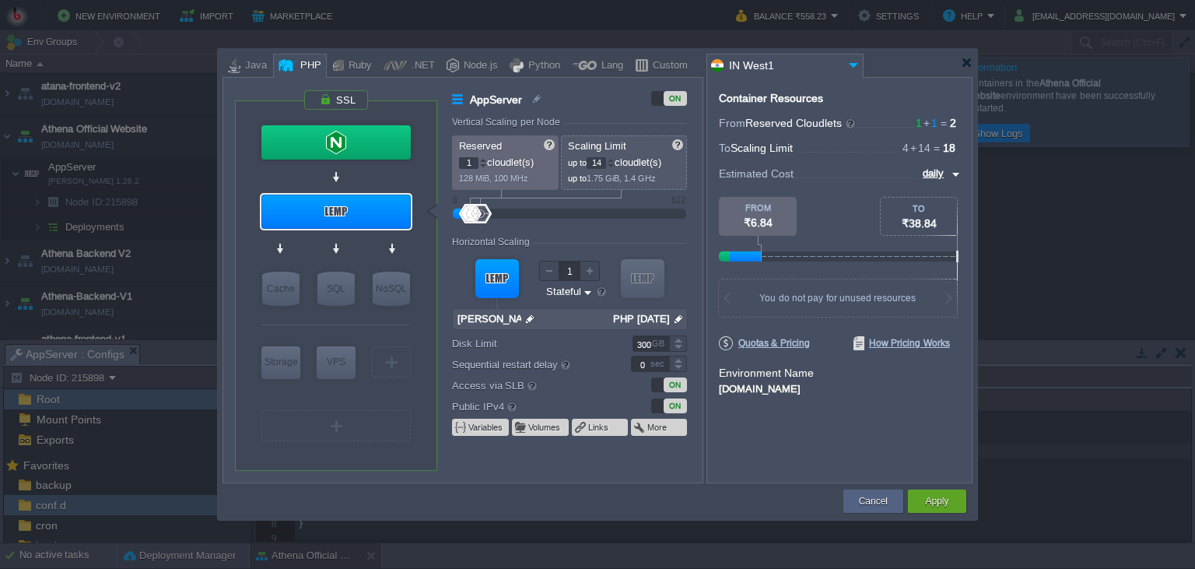
click at [664, 404] on div "ON" at bounding box center [674, 405] width 23 height 15
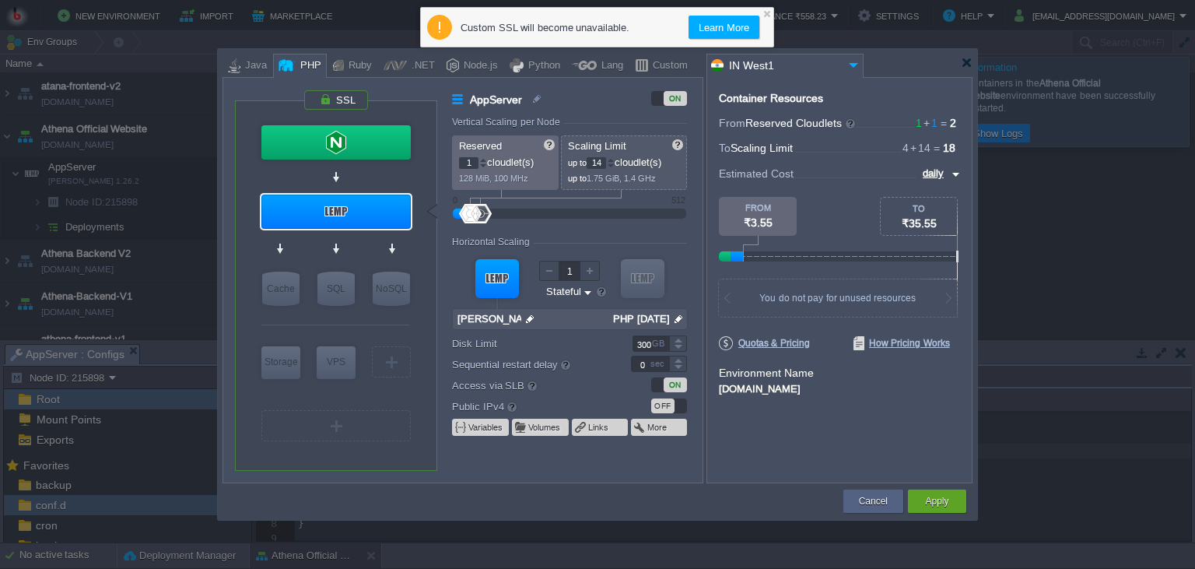
type input "NGINX 1.28.0"
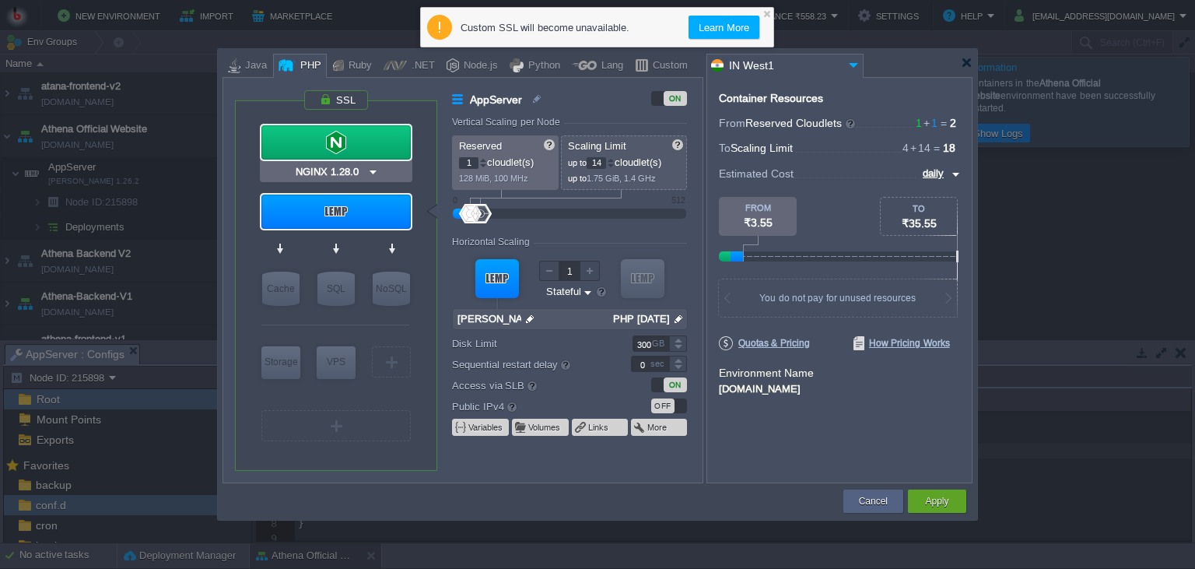
click at [383, 152] on div at bounding box center [335, 142] width 149 height 34
type input "Load Balancer"
type input "4"
type input "NGINX 1.28.0"
type input "1.28.0-almalin..."
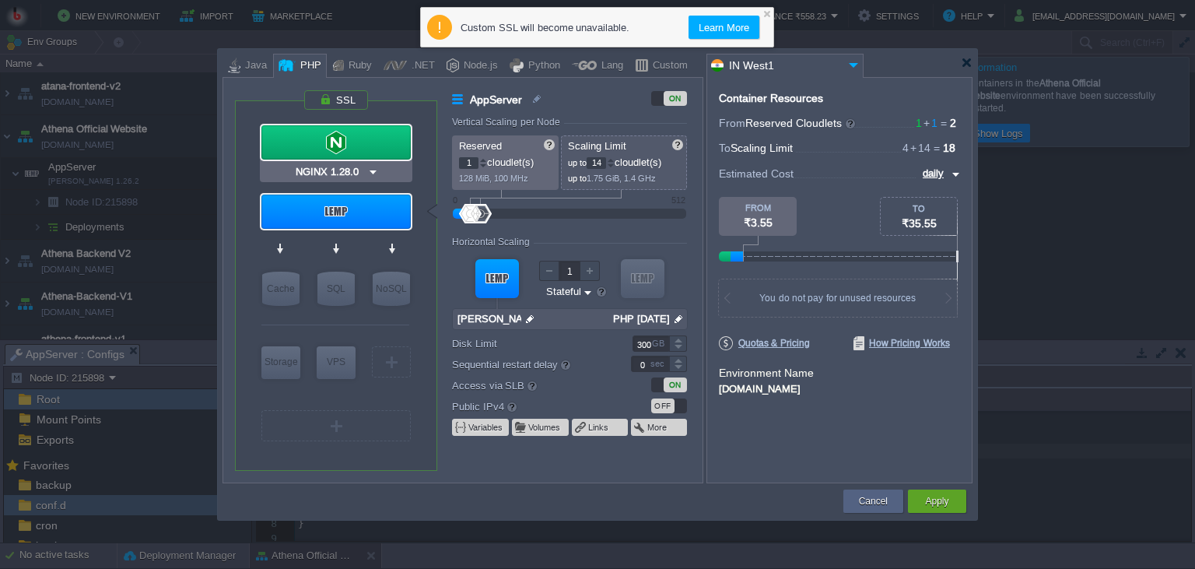
type input "30"
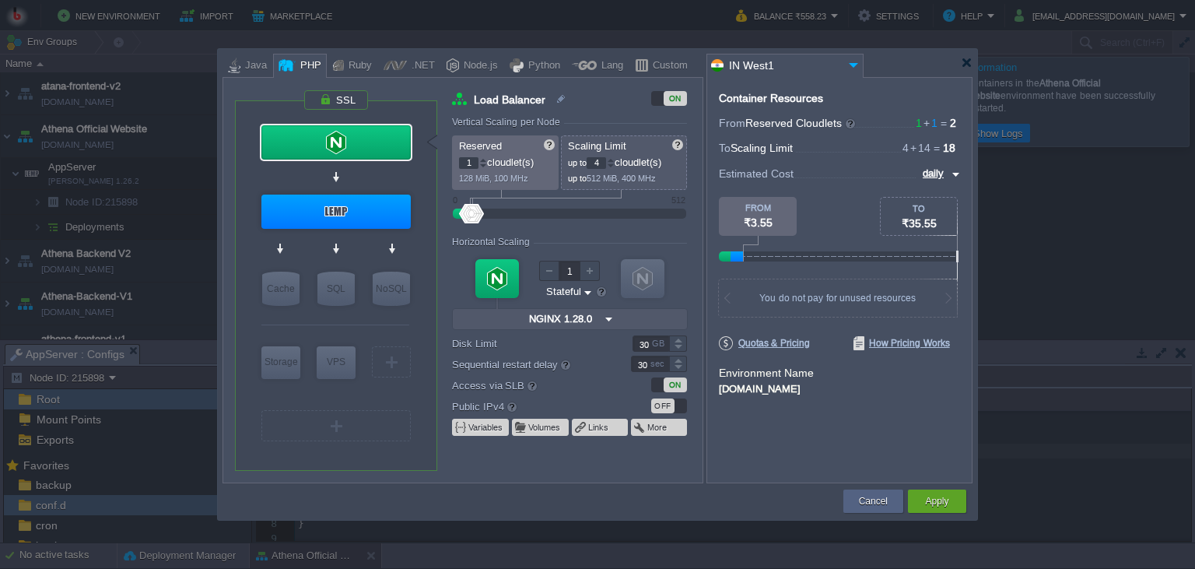
click at [681, 405] on div "OFF" at bounding box center [669, 405] width 36 height 15
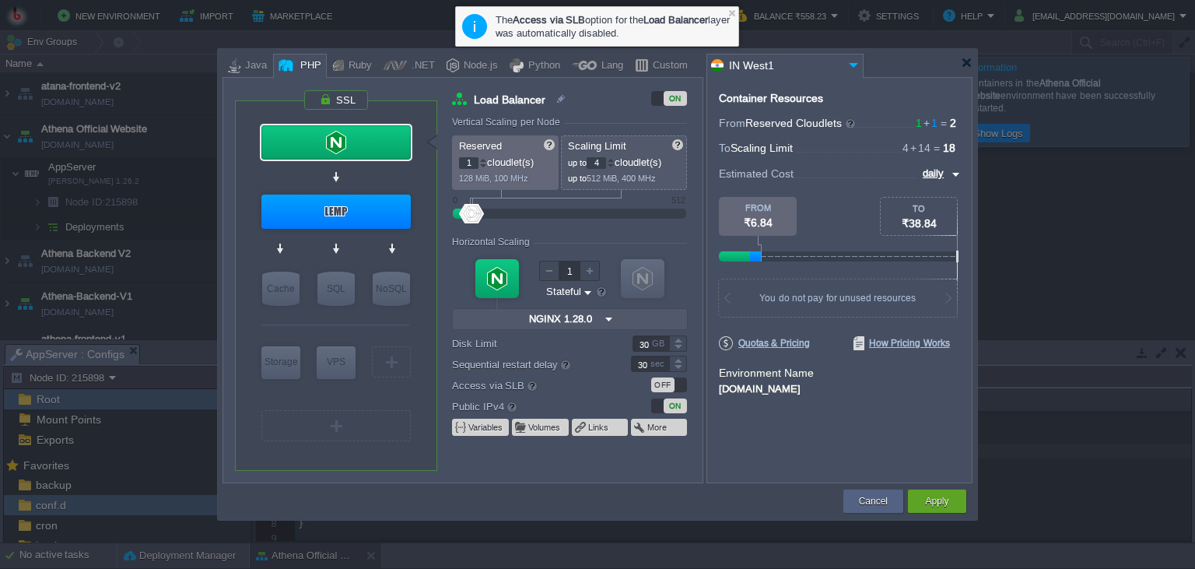
type input "LEMP 1.26.2"
click at [377, 206] on div at bounding box center [335, 211] width 149 height 34
type input "AppServer"
type input "14"
type input "LEMP 1.26.2"
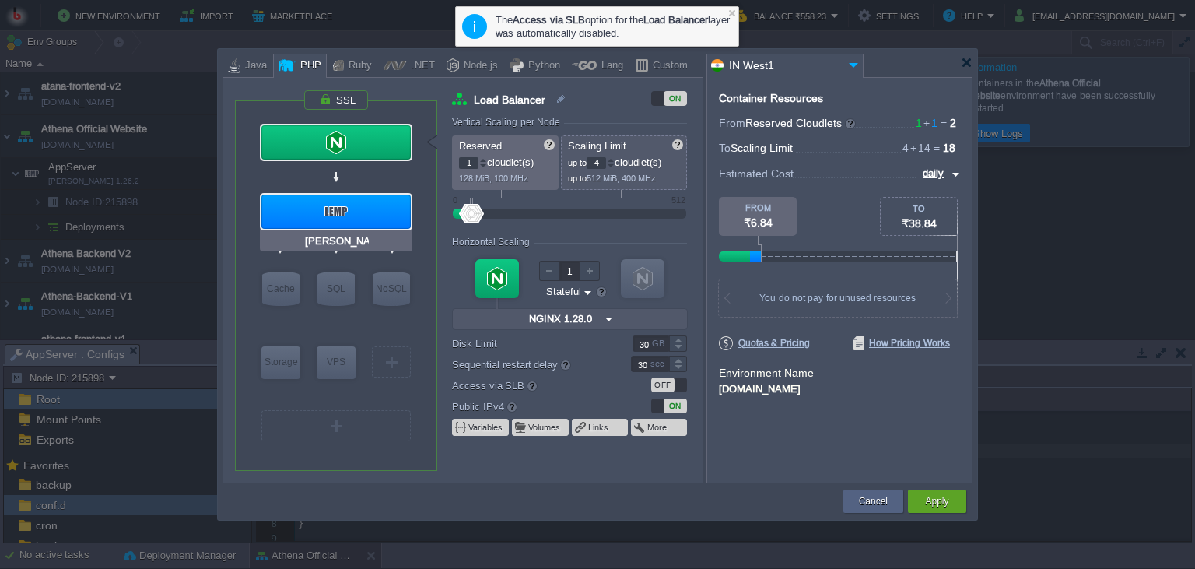
type input "null"
type input "PHP 8.2.26"
type input "300"
type input "0"
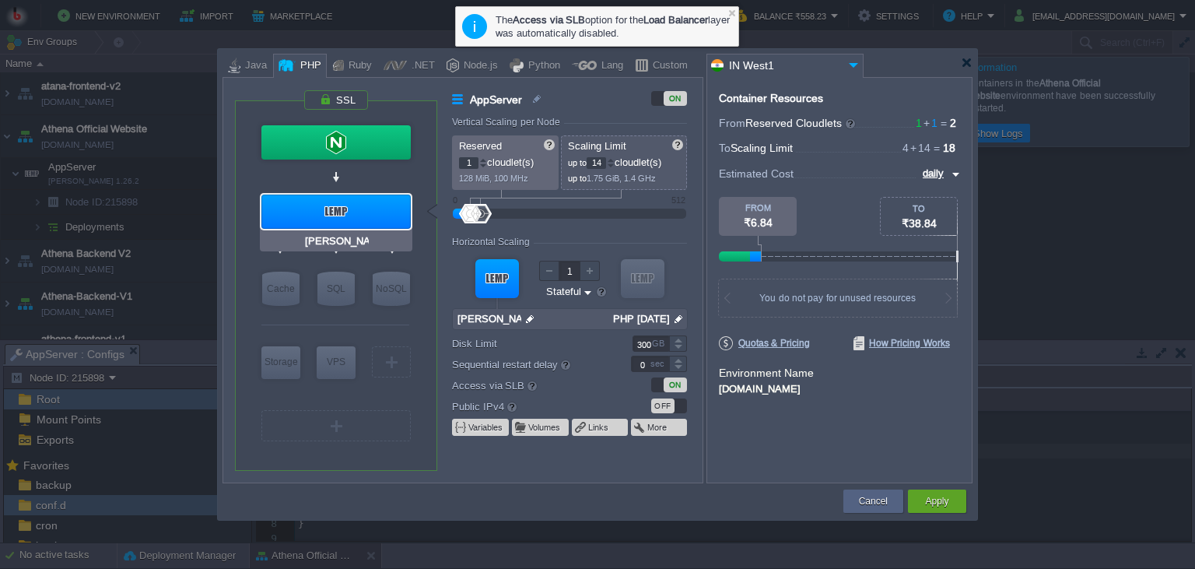
type input "NGINX 1.28.0"
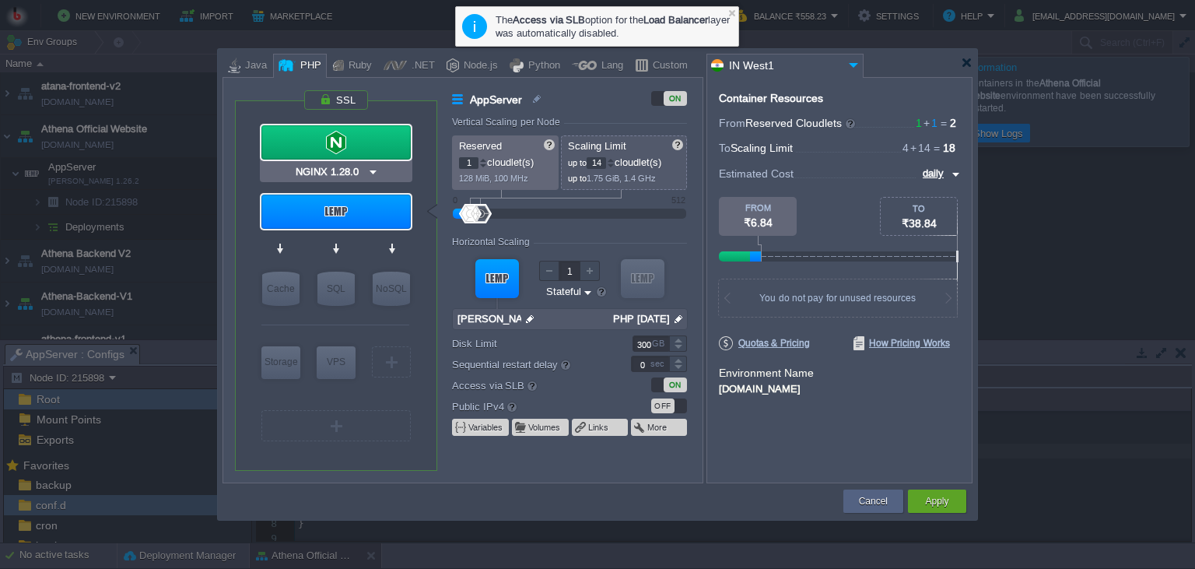
click at [366, 145] on div at bounding box center [335, 142] width 149 height 34
type input "Load Balancer"
type input "4"
type input "NGINX 1.28.0"
type input "1.28.0-almalin..."
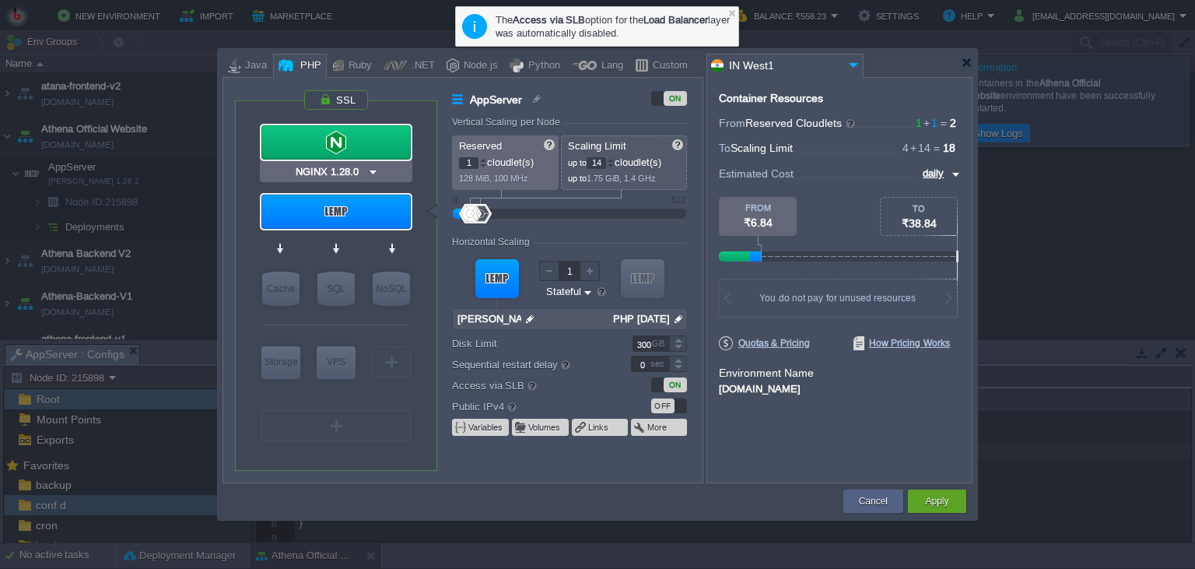
type input "30"
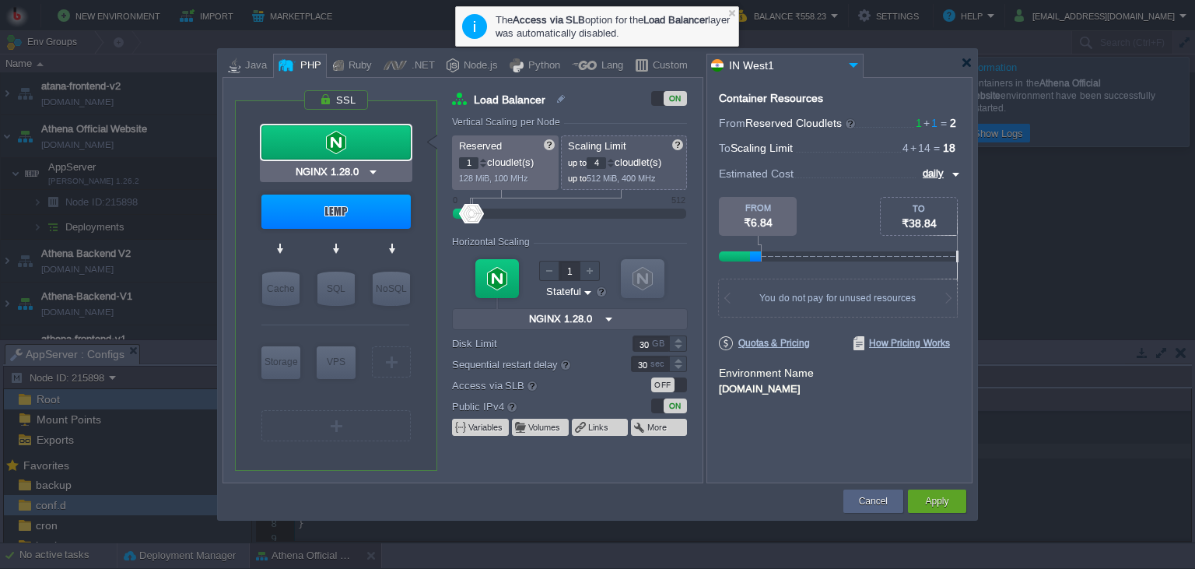
type input "LEMP 1.26.2"
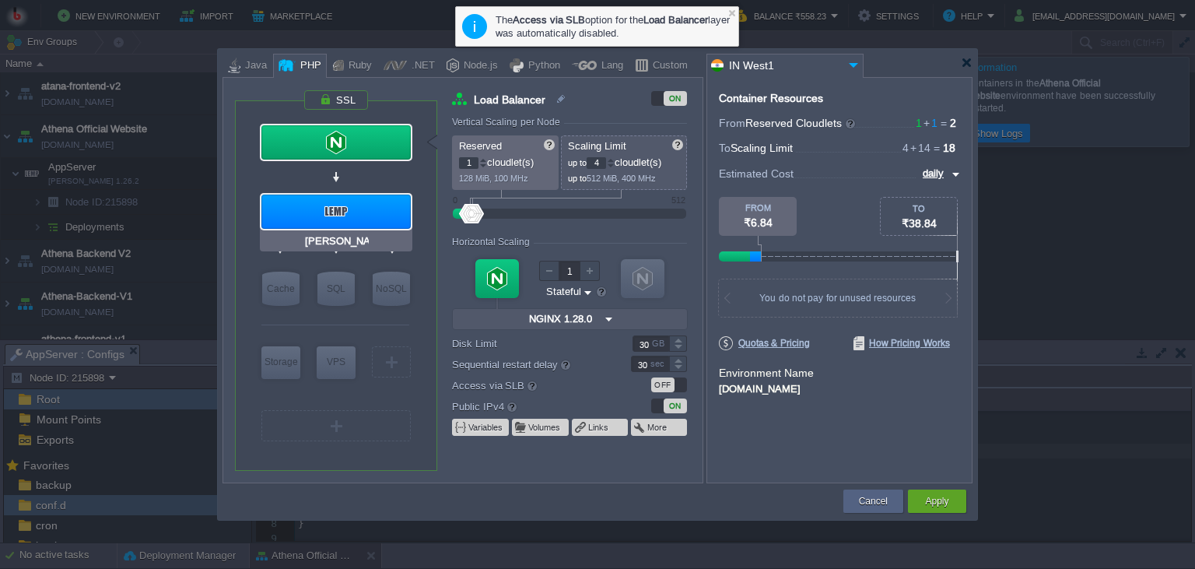
click at [363, 219] on div at bounding box center [335, 211] width 149 height 34
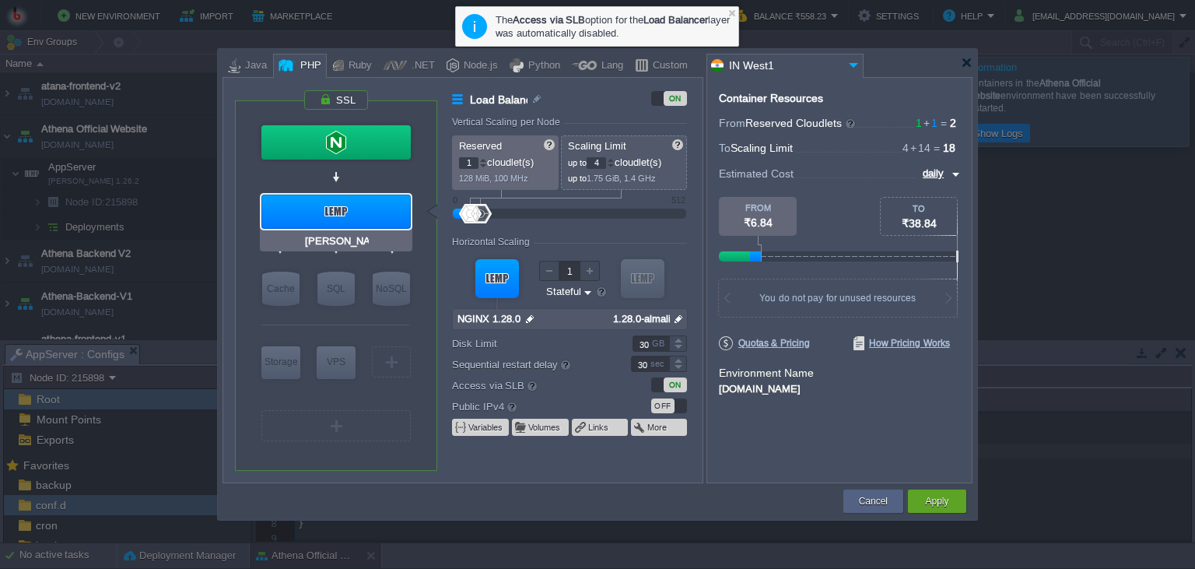
type input "AppServer"
type input "14"
type input "LEMP 1.26.2"
type input "null"
type input "PHP 8.2.26"
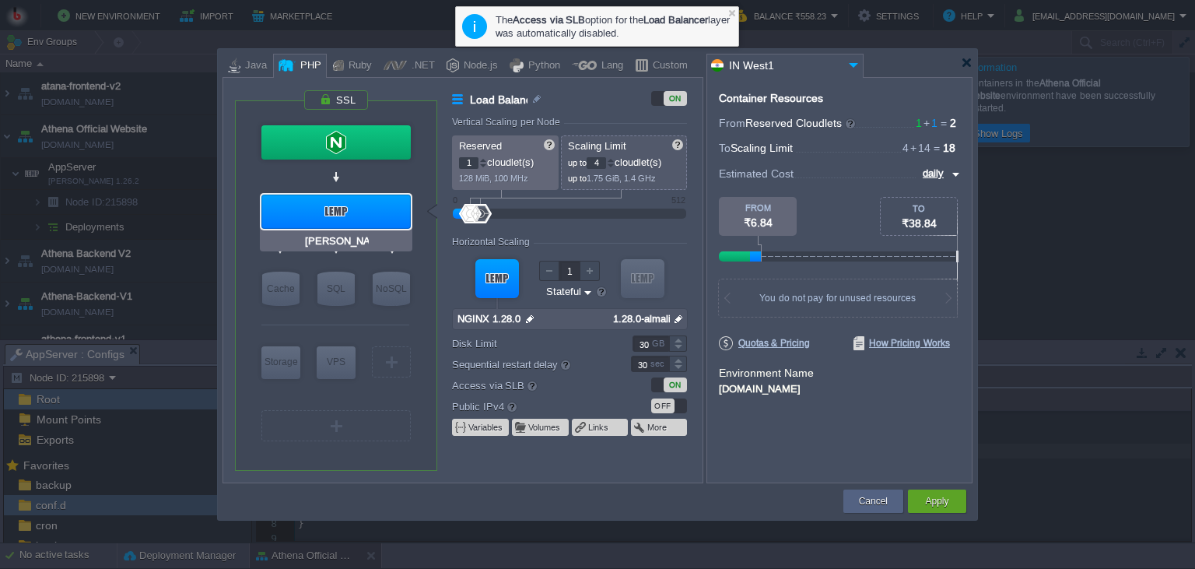
type input "300"
type input "0"
click at [935, 504] on button "Apply" at bounding box center [936, 501] width 23 height 16
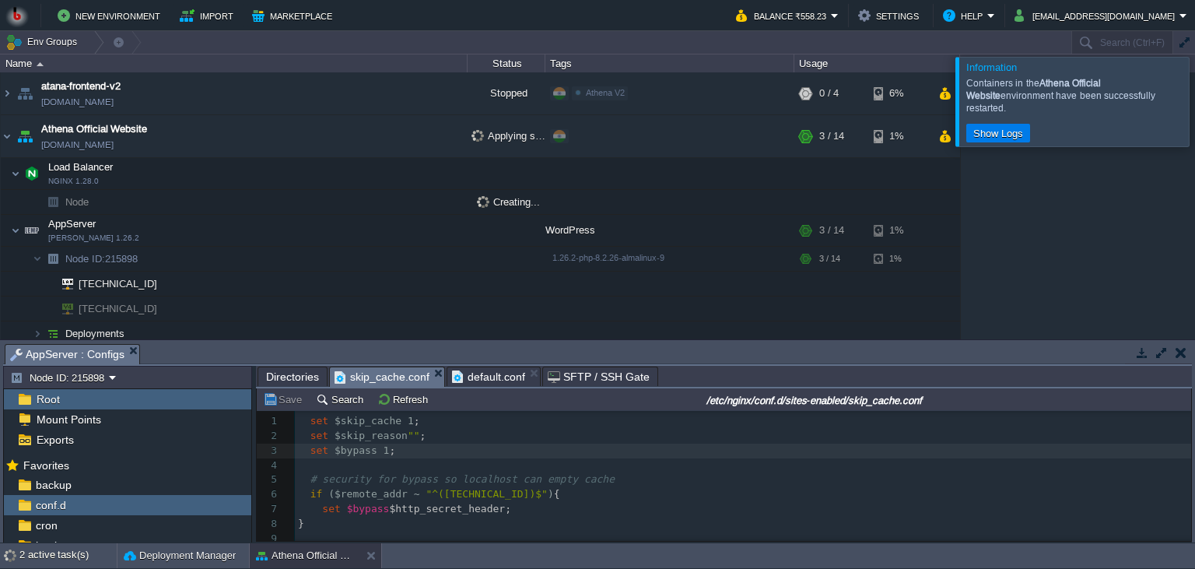
click at [1144, 352] on button "button" at bounding box center [1142, 352] width 14 height 14
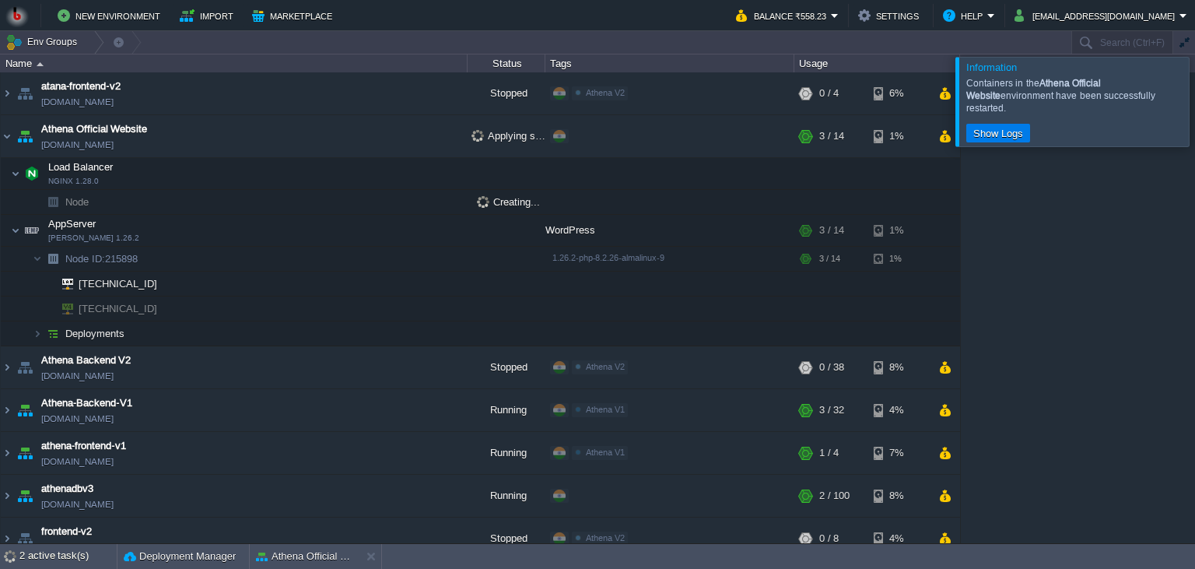
click at [1052, 260] on div "atana-frontend-v2 atana-frontend-v2.in1.bitss.cloud Stopped Athena V2 Edit RAM …" at bounding box center [597, 307] width 1195 height 471
click at [1194, 101] on div at bounding box center [1213, 101] width 0 height 89
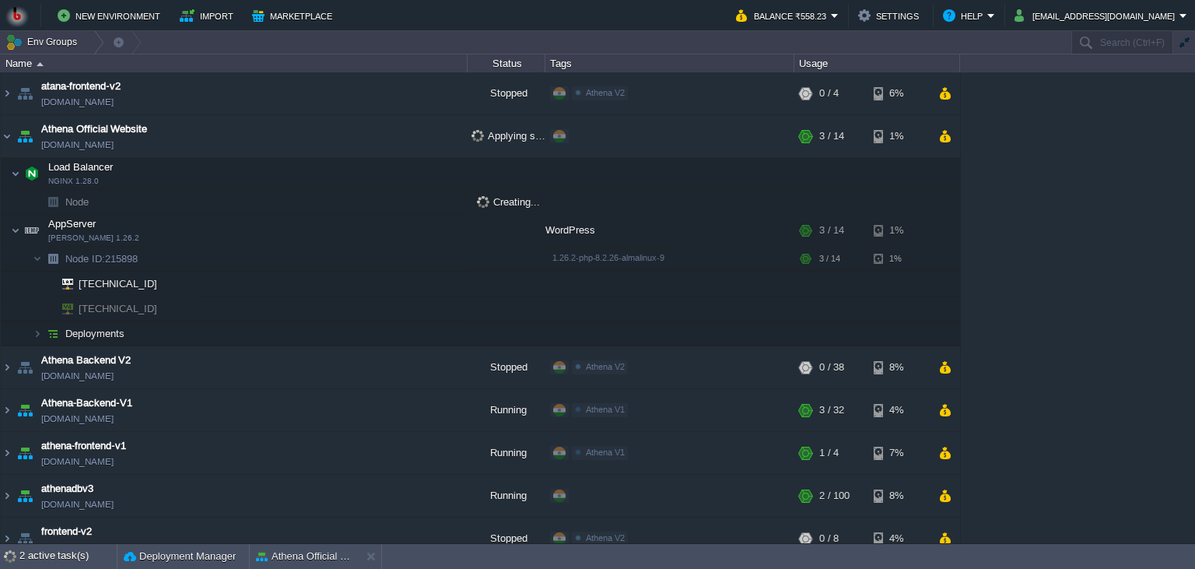
drag, startPoint x: 1088, startPoint y: 177, endPoint x: 1025, endPoint y: 196, distance: 65.9
click at [1087, 178] on div "atana-frontend-v2 atana-frontend-v2.in1.bitss.cloud Stopped Athena V2 Edit RAM …" at bounding box center [597, 307] width 1195 height 471
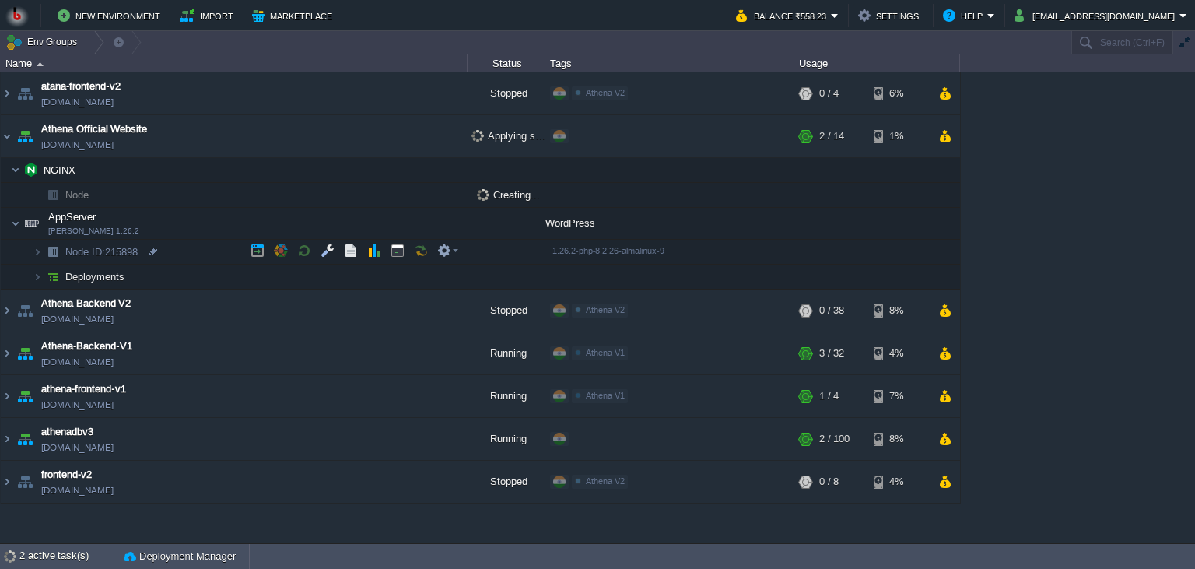
click at [176, 244] on td "Node ID: 215898" at bounding box center [234, 252] width 467 height 25
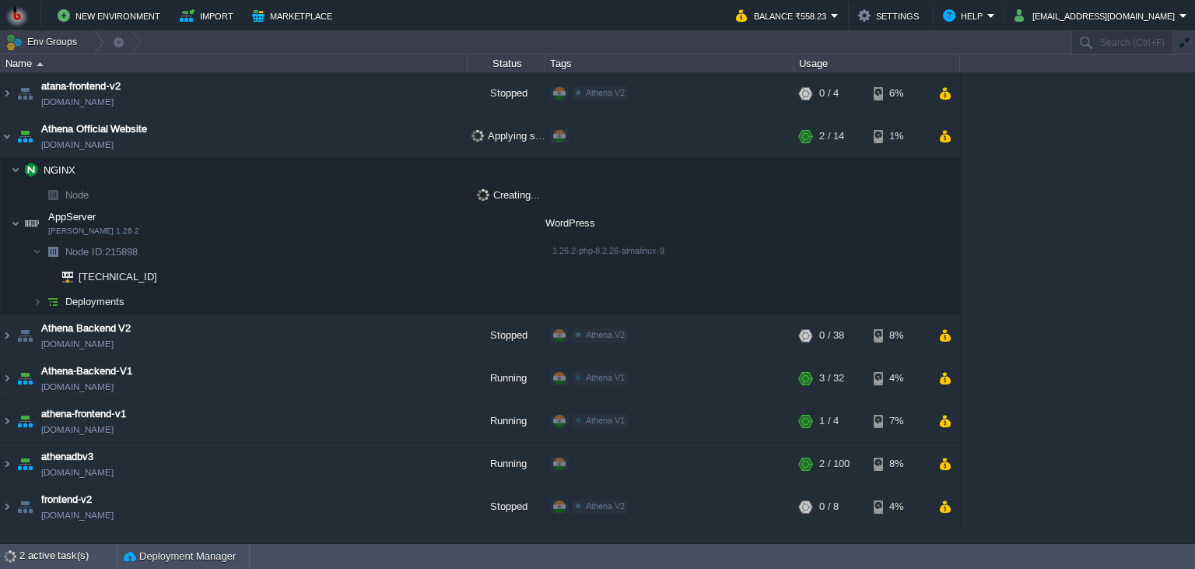
click at [1047, 254] on div "atana-frontend-v2 atana-frontend-v2.in1.bitss.cloud Stopped Athena V2 Edit RAM …" at bounding box center [597, 307] width 1195 height 471
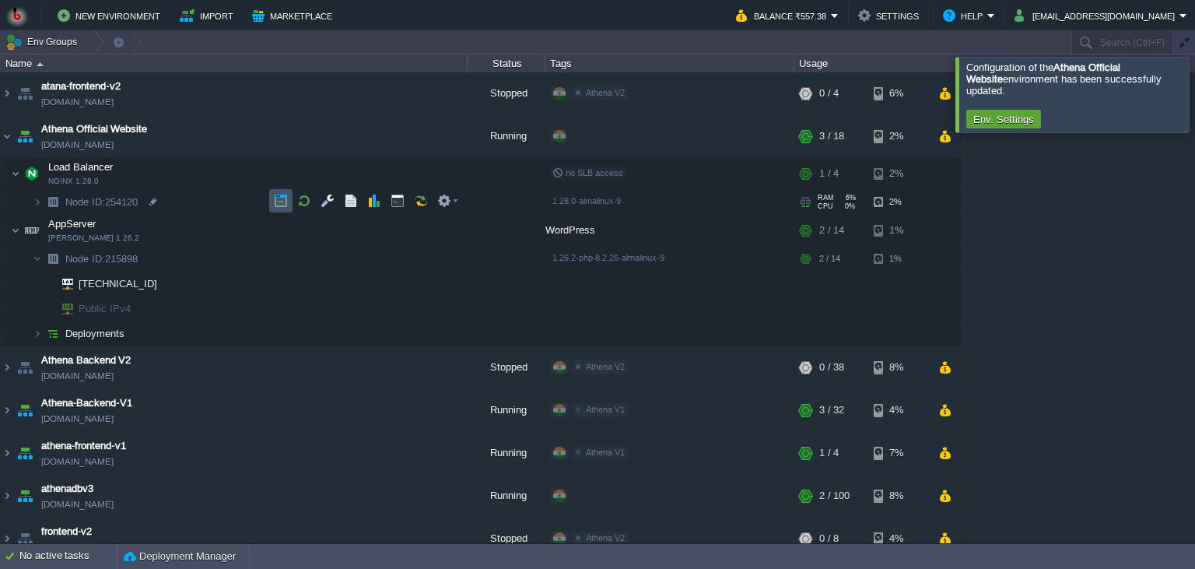
click at [284, 198] on button "button" at bounding box center [281, 201] width 14 height 14
click at [210, 211] on td "Node ID: 254120" at bounding box center [234, 202] width 467 height 25
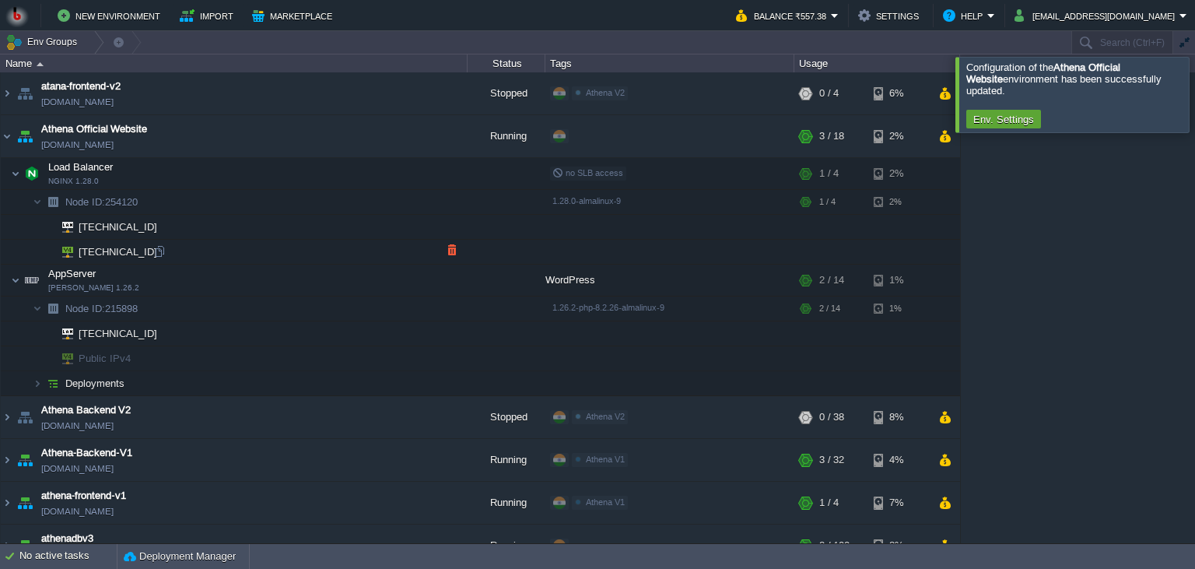
click at [164, 250] on div "atana-frontend-v2 atana-frontend-v2.in1.bitss.cloud Stopped Athena V2 Edit RAM …" at bounding box center [597, 307] width 1195 height 471
click at [157, 252] on div at bounding box center [159, 251] width 14 height 14
drag, startPoint x: 355, startPoint y: 139, endPoint x: 335, endPoint y: 156, distance: 25.9
click at [355, 138] on button "button" at bounding box center [359, 136] width 14 height 14
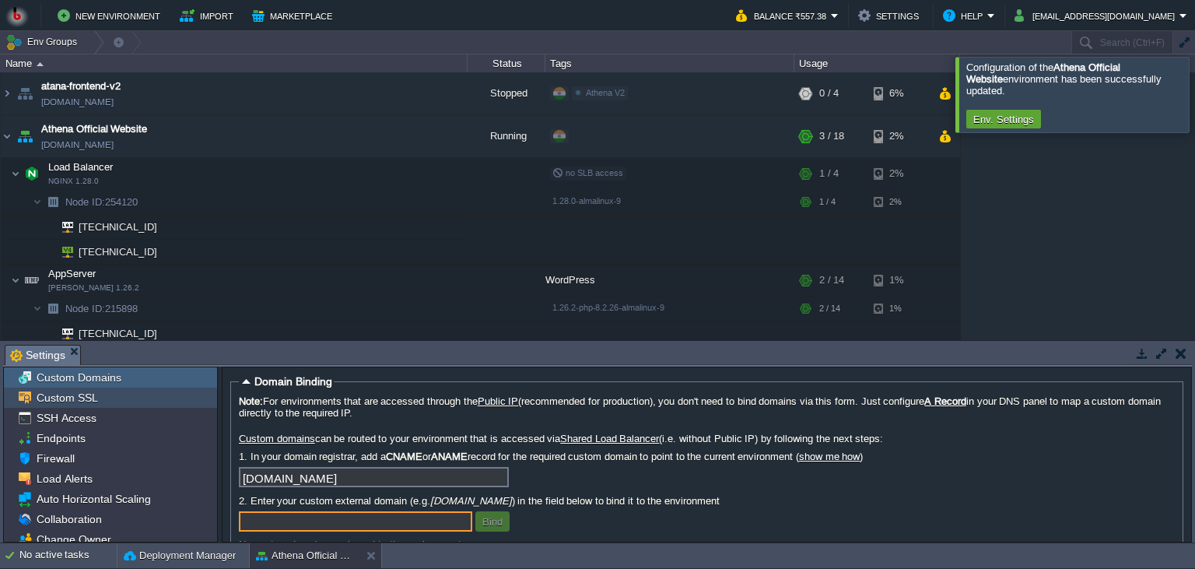
click at [95, 402] on span "Custom SSL" at bounding box center [66, 397] width 67 height 14
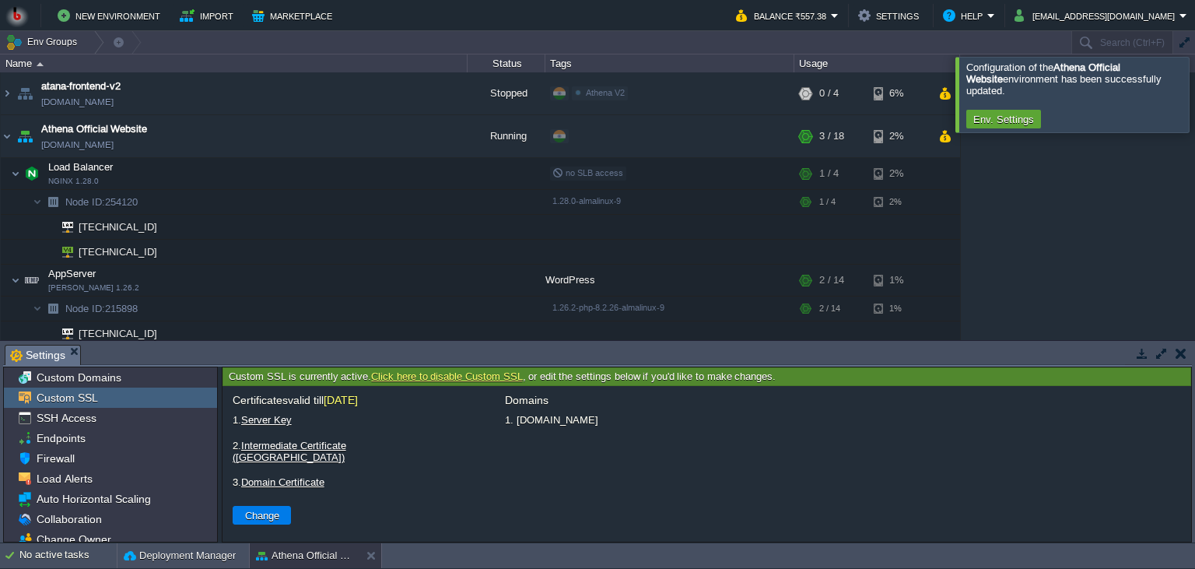
click at [1187, 353] on td at bounding box center [1179, 353] width 19 height 19
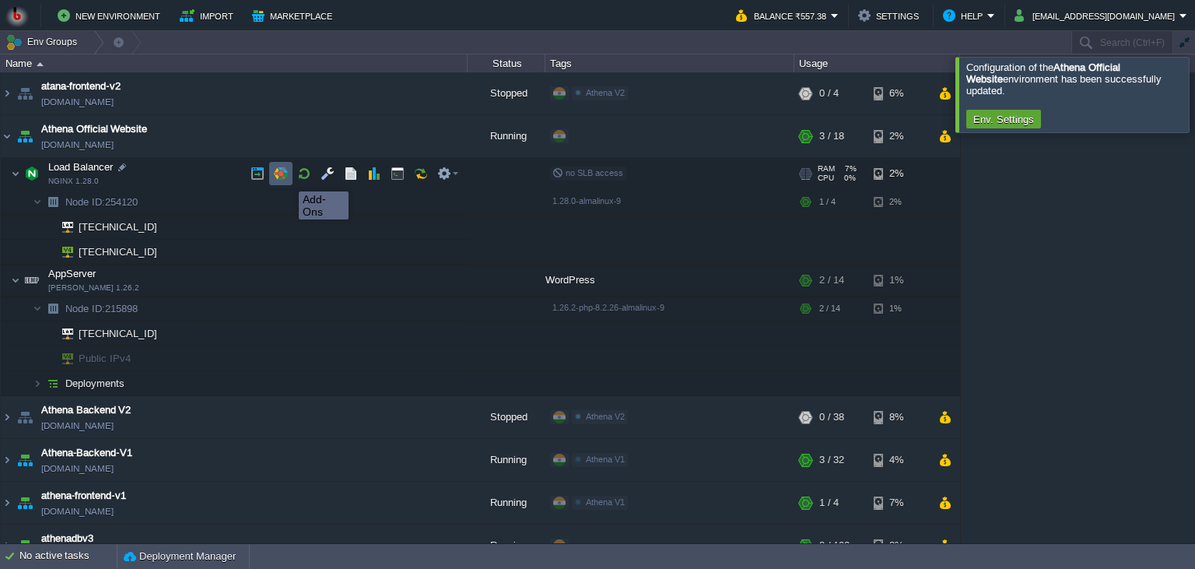
click at [285, 178] on button "button" at bounding box center [281, 173] width 14 height 14
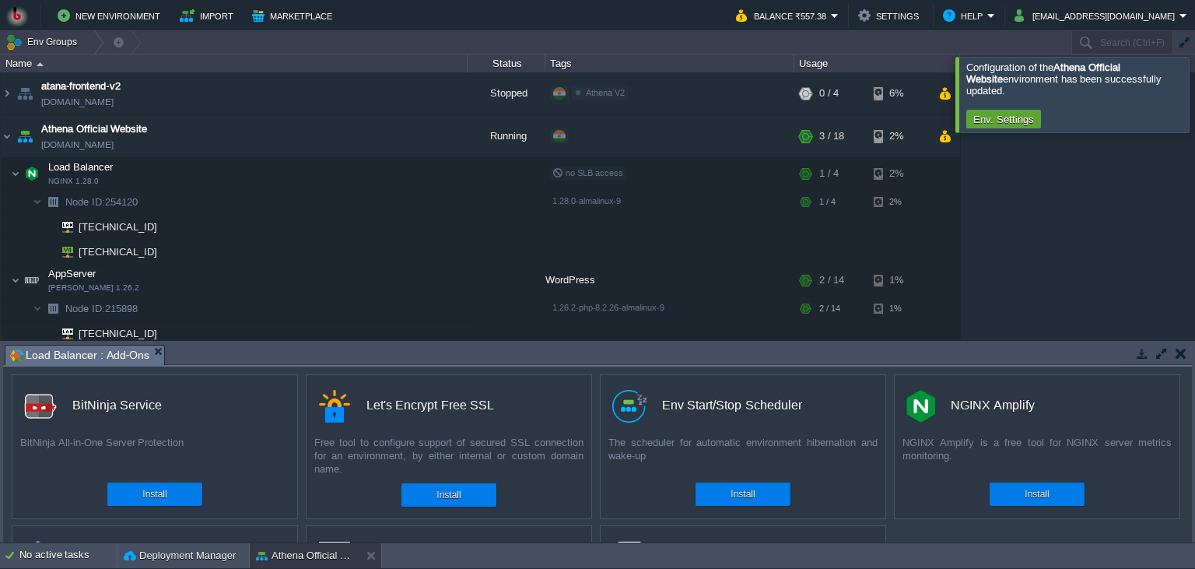
click at [1183, 352] on button "button" at bounding box center [1180, 353] width 11 height 14
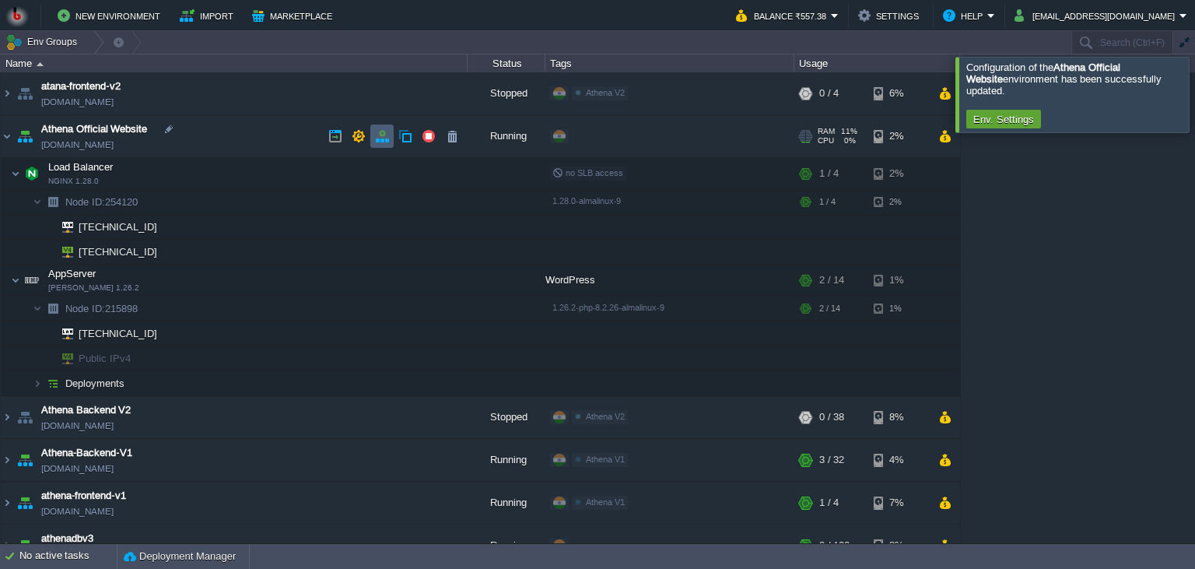
click at [380, 135] on button "button" at bounding box center [382, 136] width 14 height 14
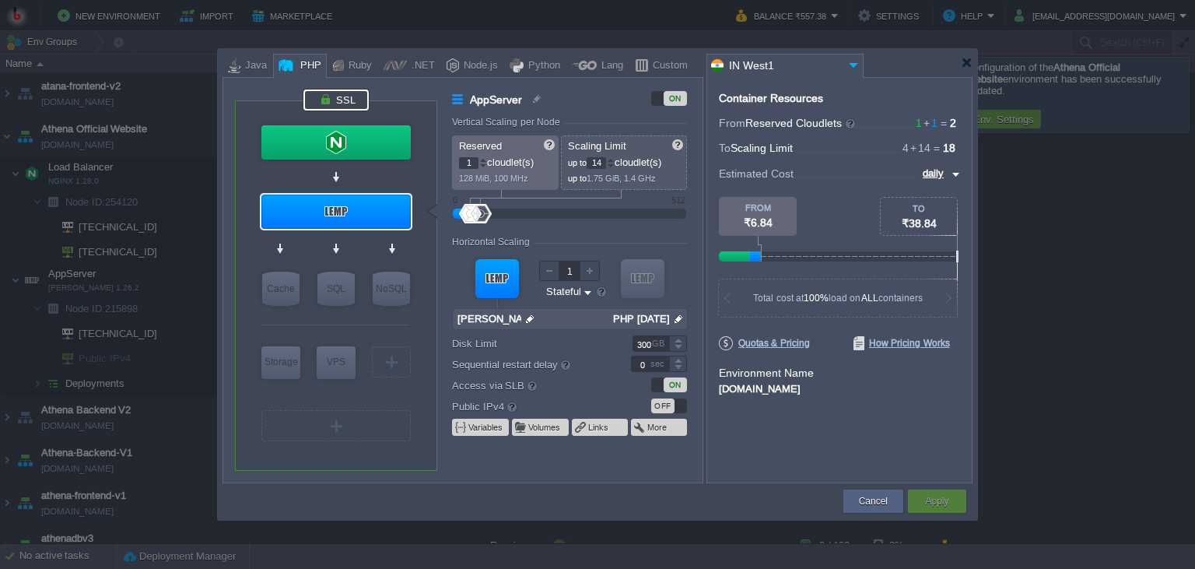
click at [338, 106] on div at bounding box center [335, 99] width 65 height 21
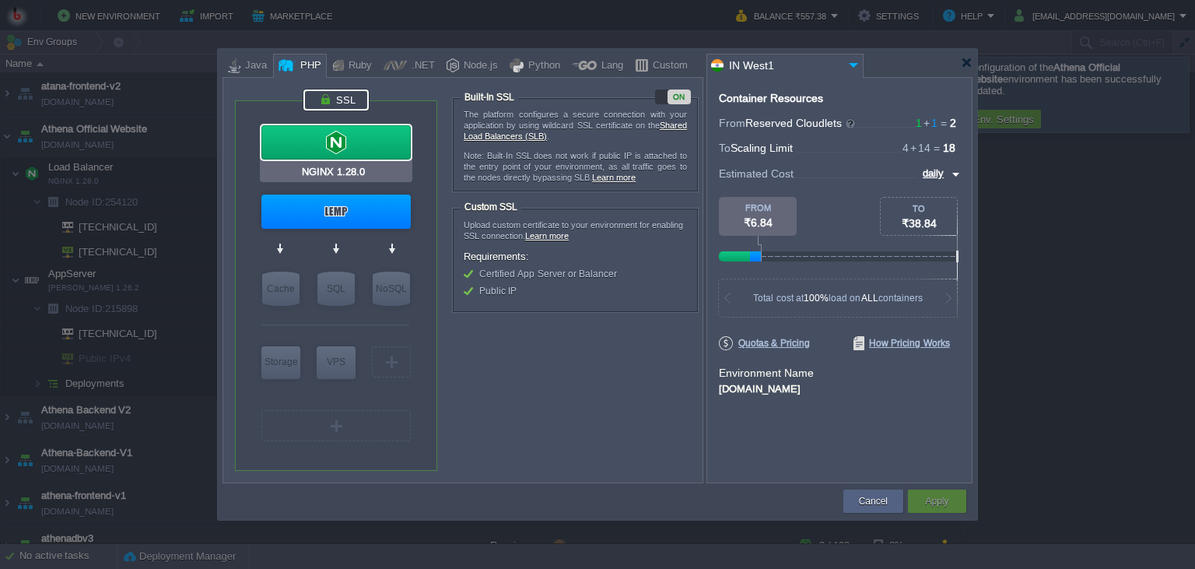
click at [383, 145] on div at bounding box center [335, 142] width 149 height 34
type input "Load Balancer"
type input "4"
type input "NGINX 1.28.0"
type input "null"
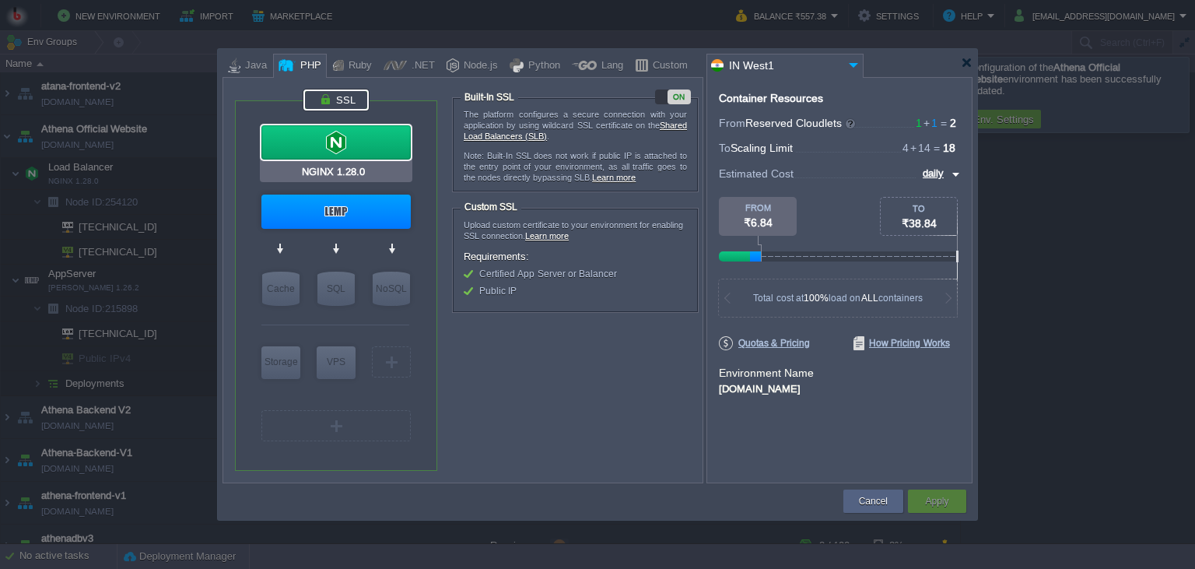
type input "1.28.0-almalin..."
type input "30"
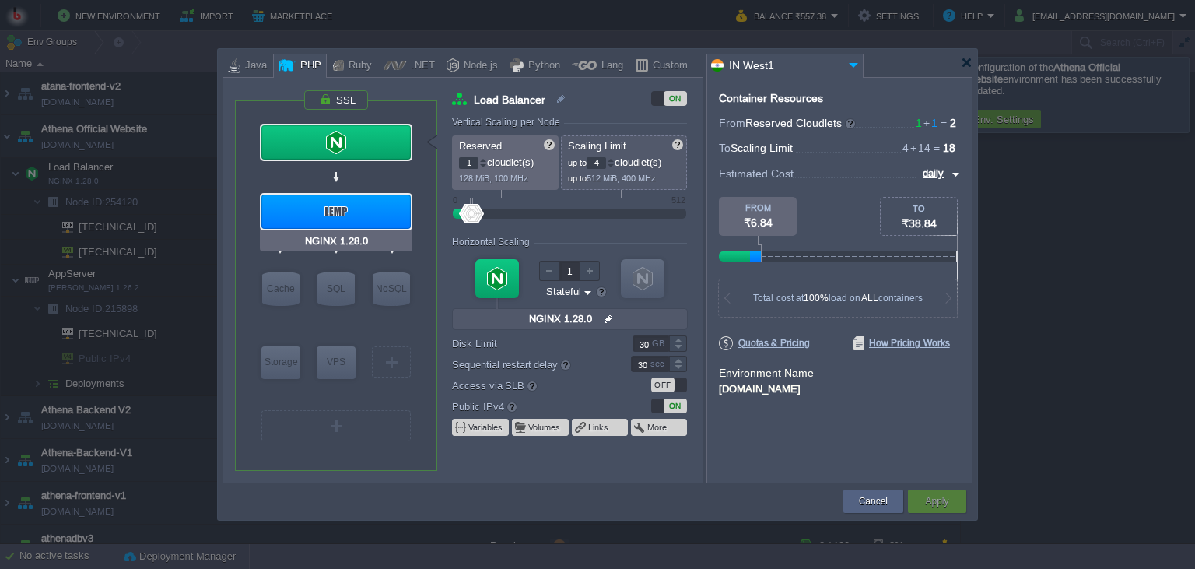
type input "LEMP 1.26.2"
click at [879, 504] on button "Cancel" at bounding box center [873, 501] width 29 height 16
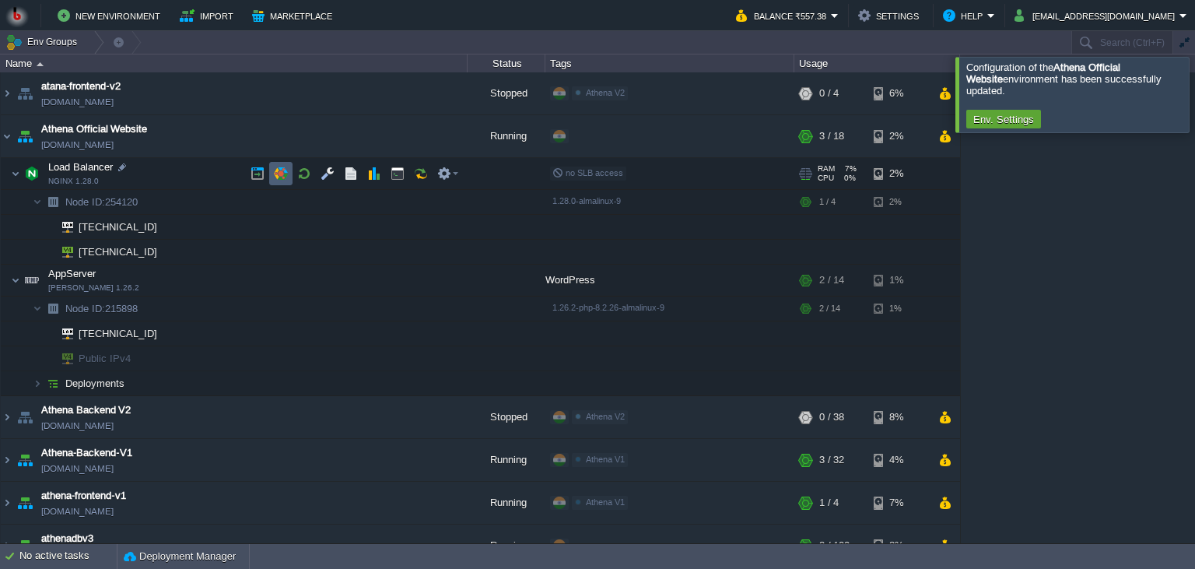
click at [272, 173] on td at bounding box center [280, 173] width 23 height 23
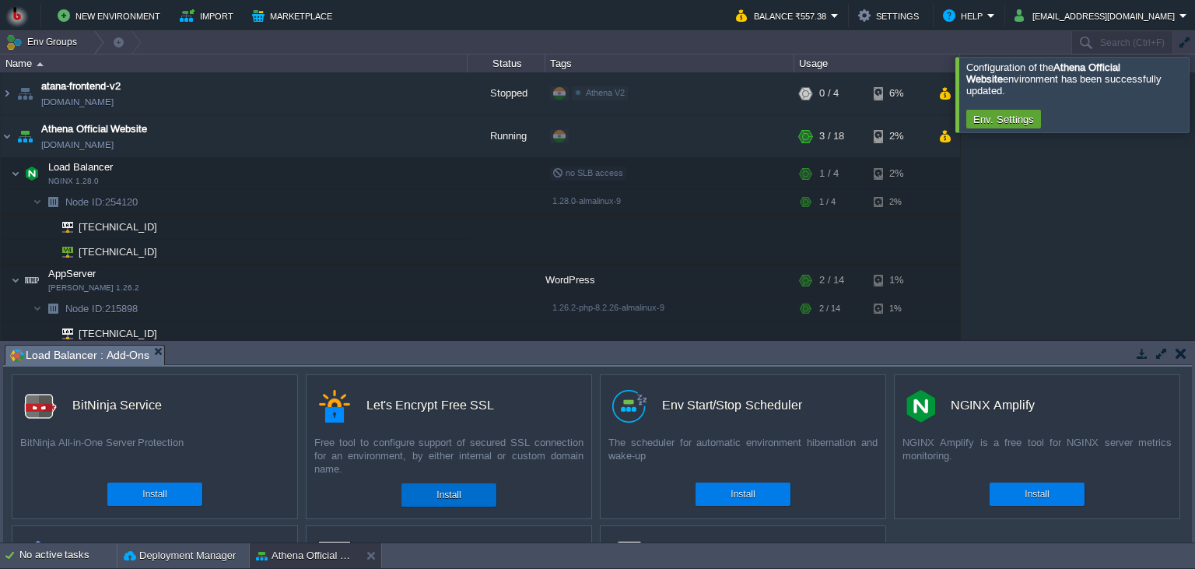
click at [439, 496] on button "Install" at bounding box center [448, 495] width 24 height 16
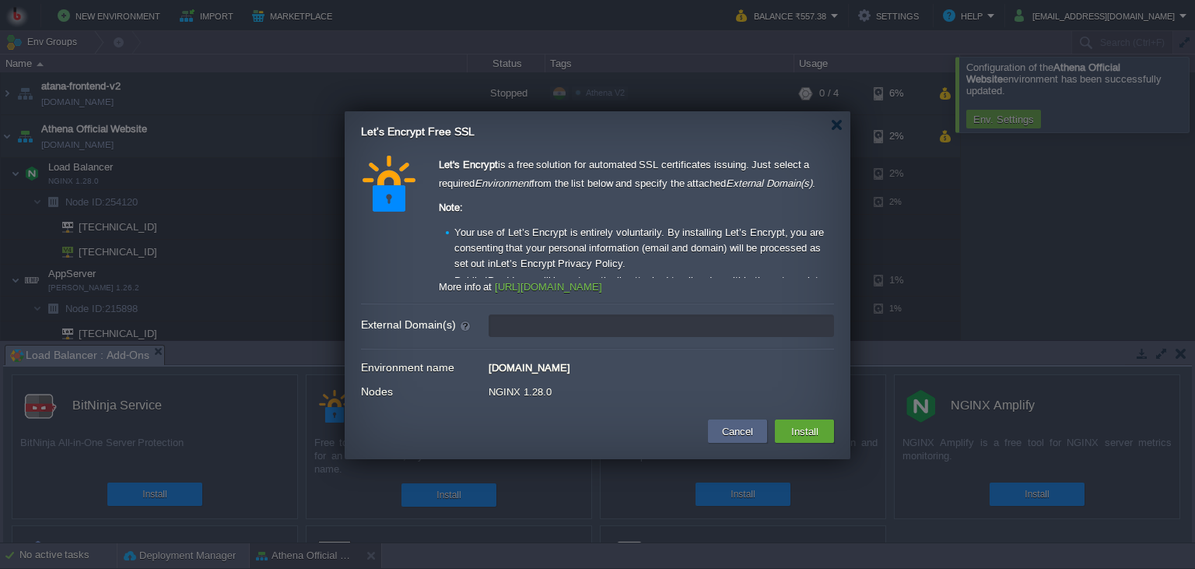
click at [636, 327] on input "External Domain(s)" at bounding box center [660, 325] width 345 height 23
paste input "https://athena.page/"
click at [617, 322] on input "https://athena.page/" at bounding box center [660, 325] width 345 height 23
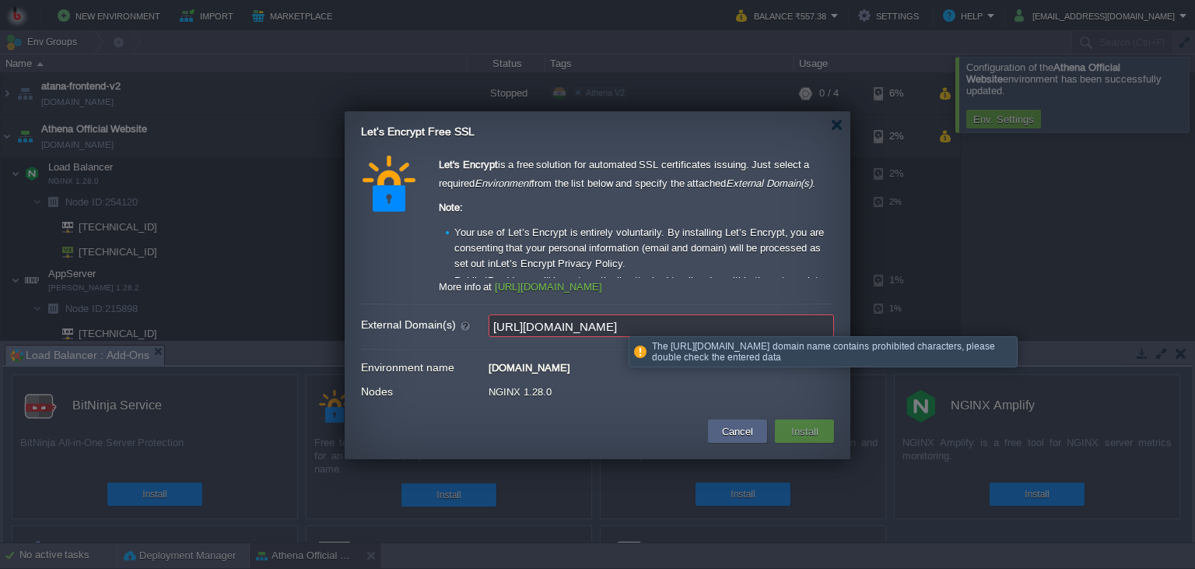
drag, startPoint x: 530, startPoint y: 327, endPoint x: 422, endPoint y: 313, distance: 109.7
click at [488, 314] on input "https://athena.page" at bounding box center [660, 325] width 345 height 23
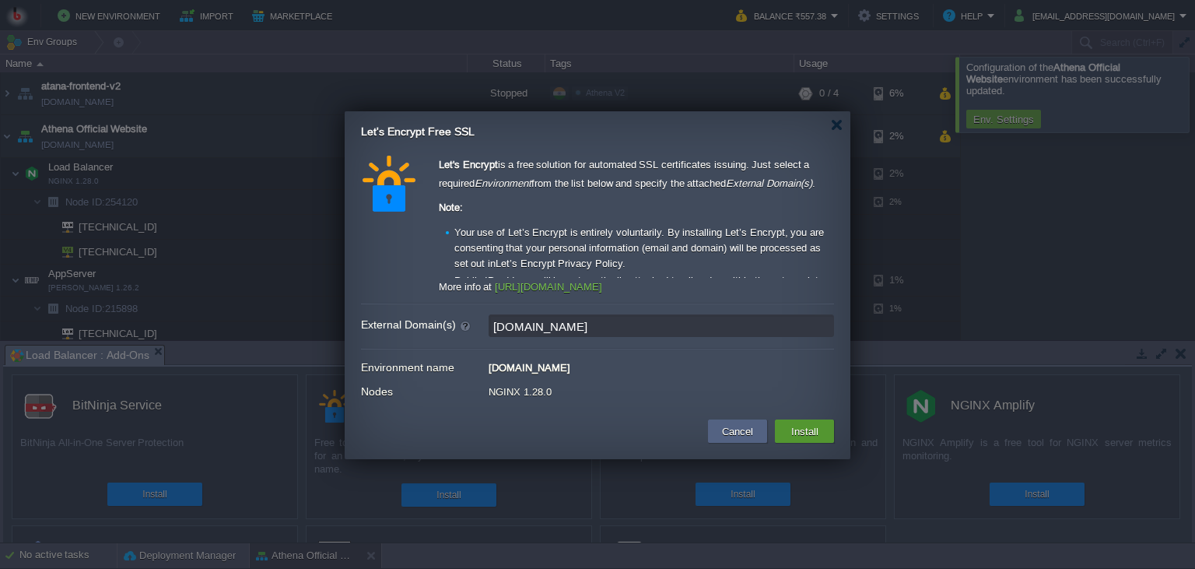
type input "athena.page"
click at [814, 432] on button "Install" at bounding box center [804, 431] width 37 height 19
